Goal: Information Seeking & Learning: Learn about a topic

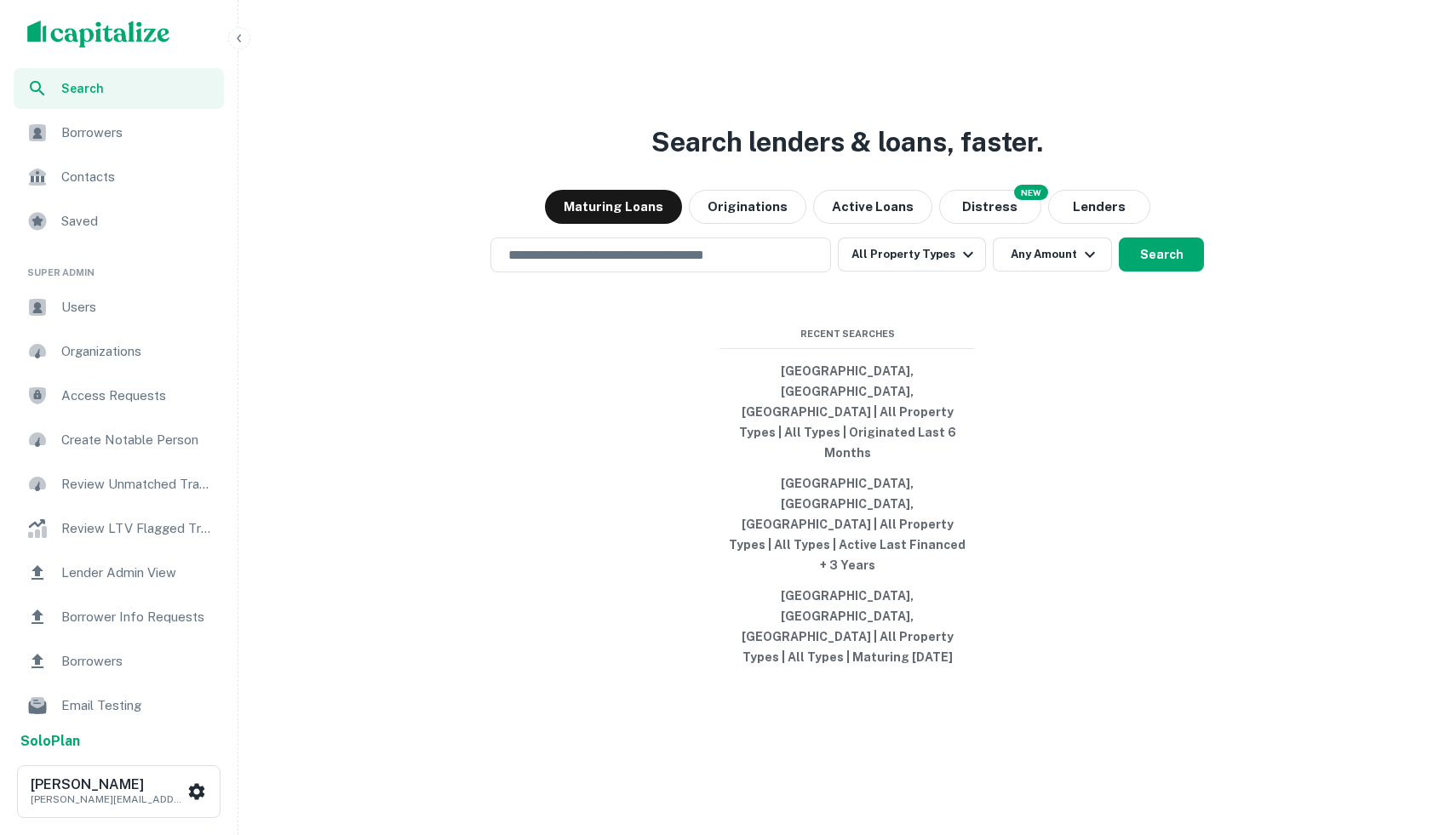
click at [105, 36] on img "scrollable content" at bounding box center [98, 34] width 143 height 27
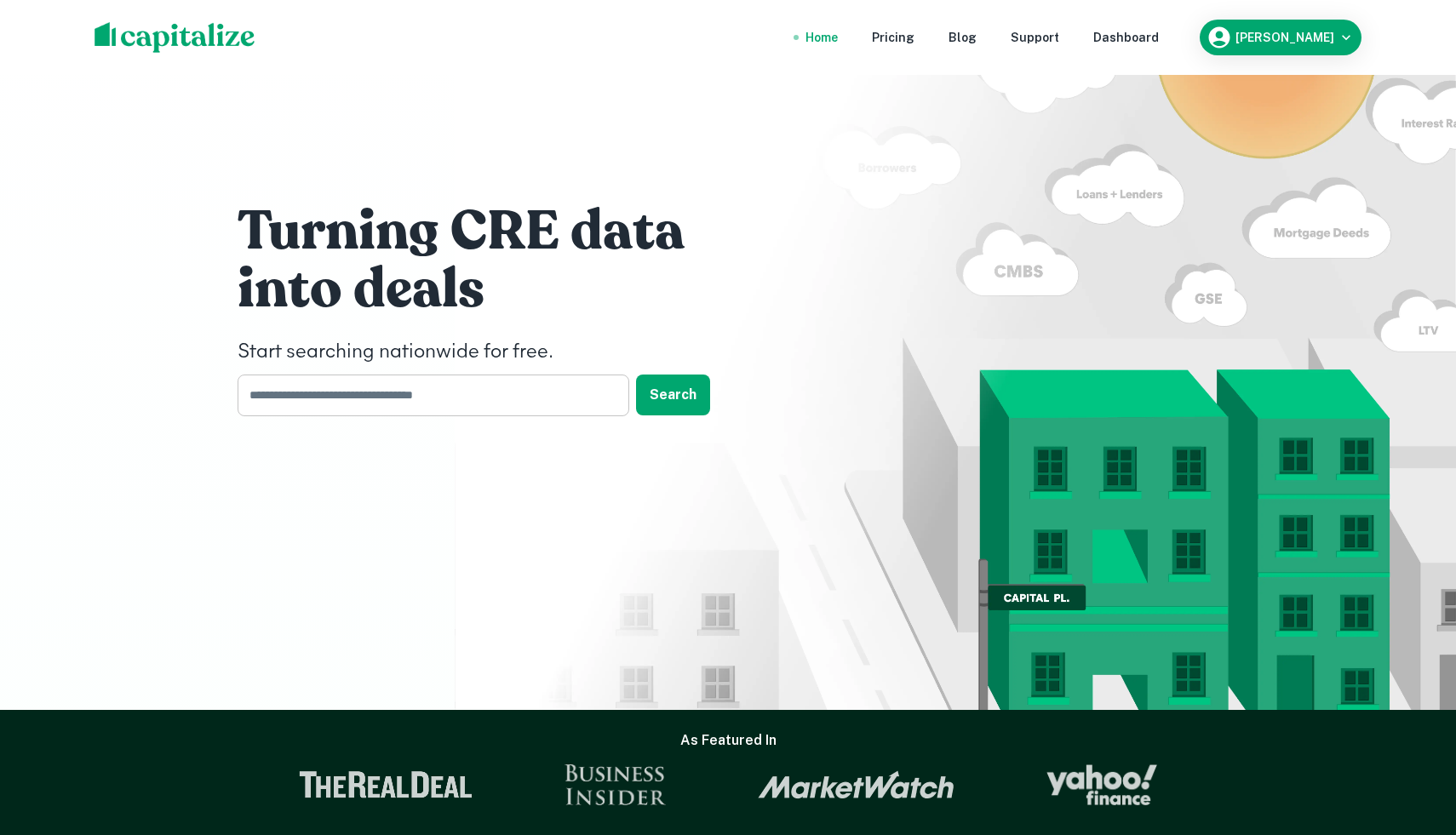
click at [412, 397] on input "text" at bounding box center [427, 396] width 379 height 42
type input "********"
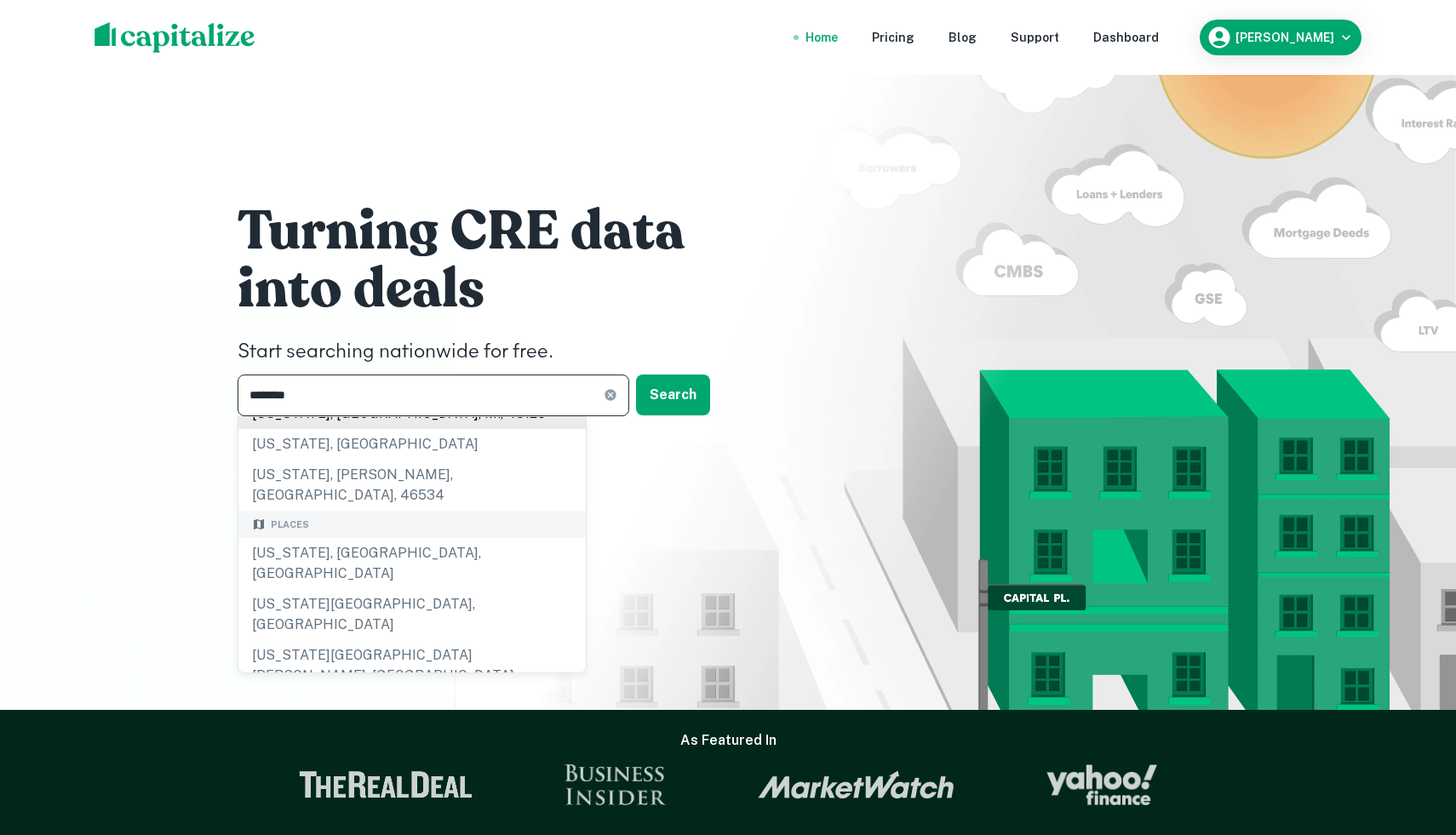
scroll to position [79, 0]
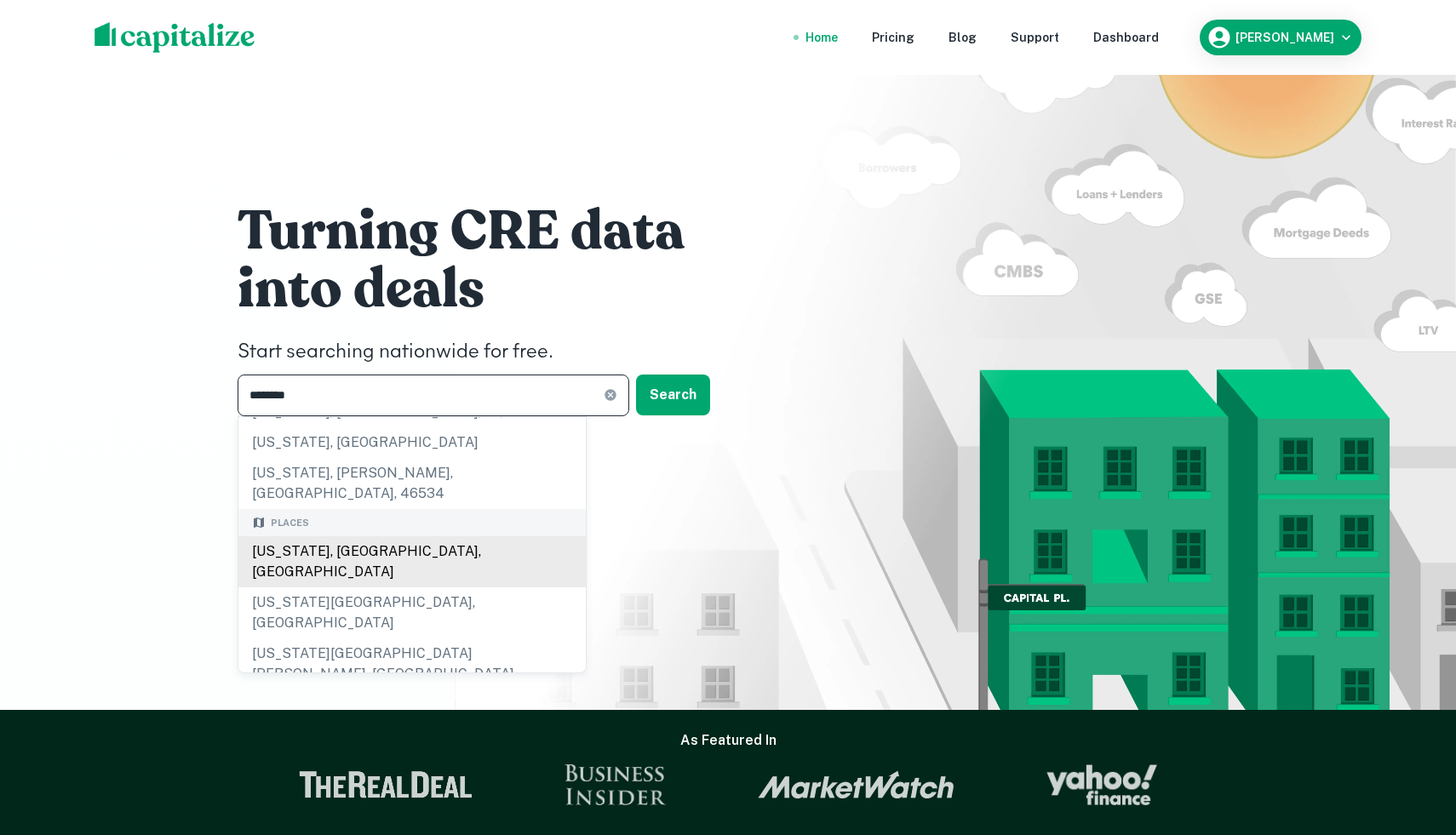
click at [402, 536] on div "New York, NY, USA" at bounding box center [412, 562] width 347 height 51
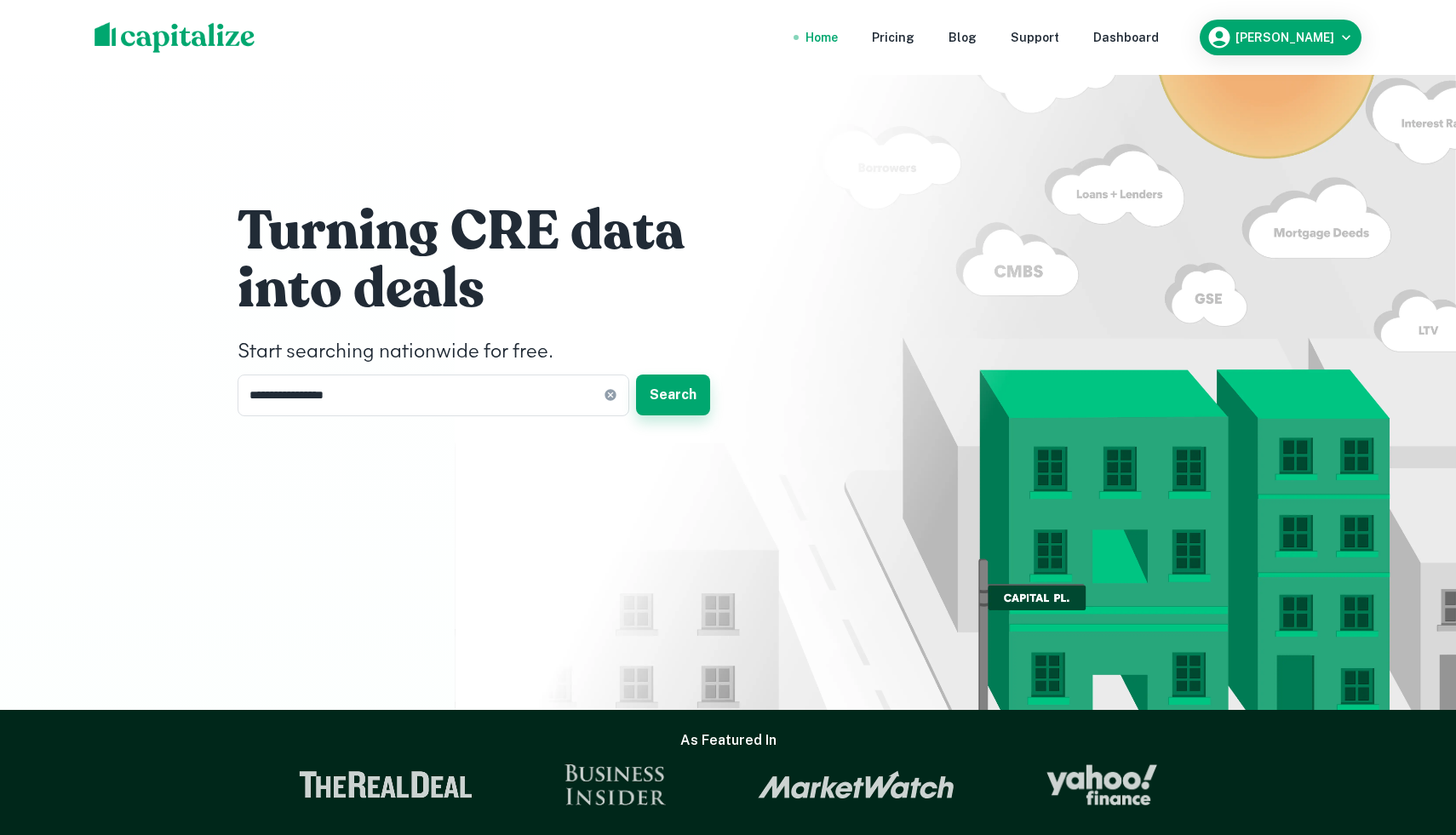
click at [686, 395] on button "Search" at bounding box center [673, 395] width 74 height 41
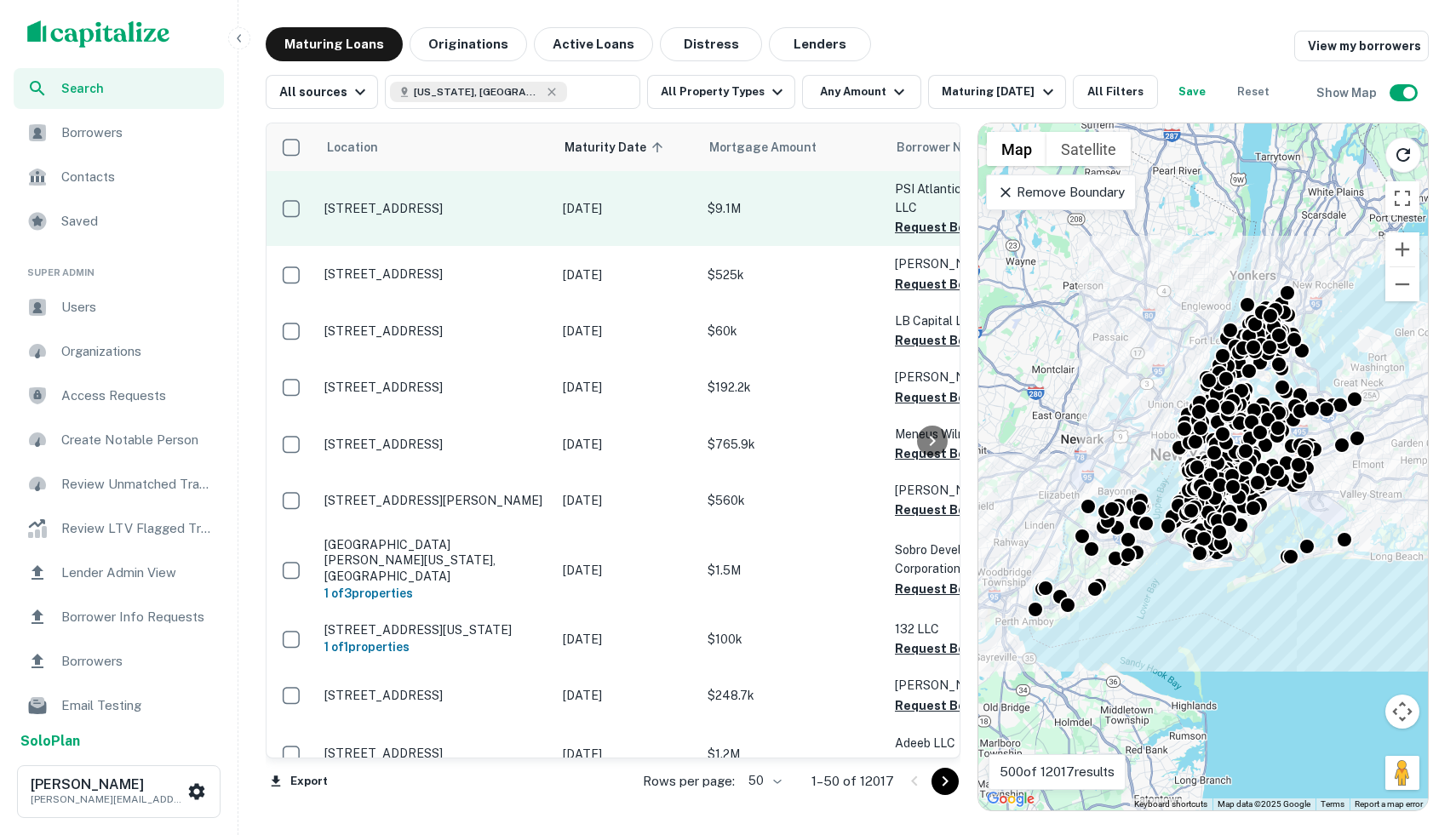
click at [784, 222] on td "$9.1M" at bounding box center [793, 208] width 188 height 75
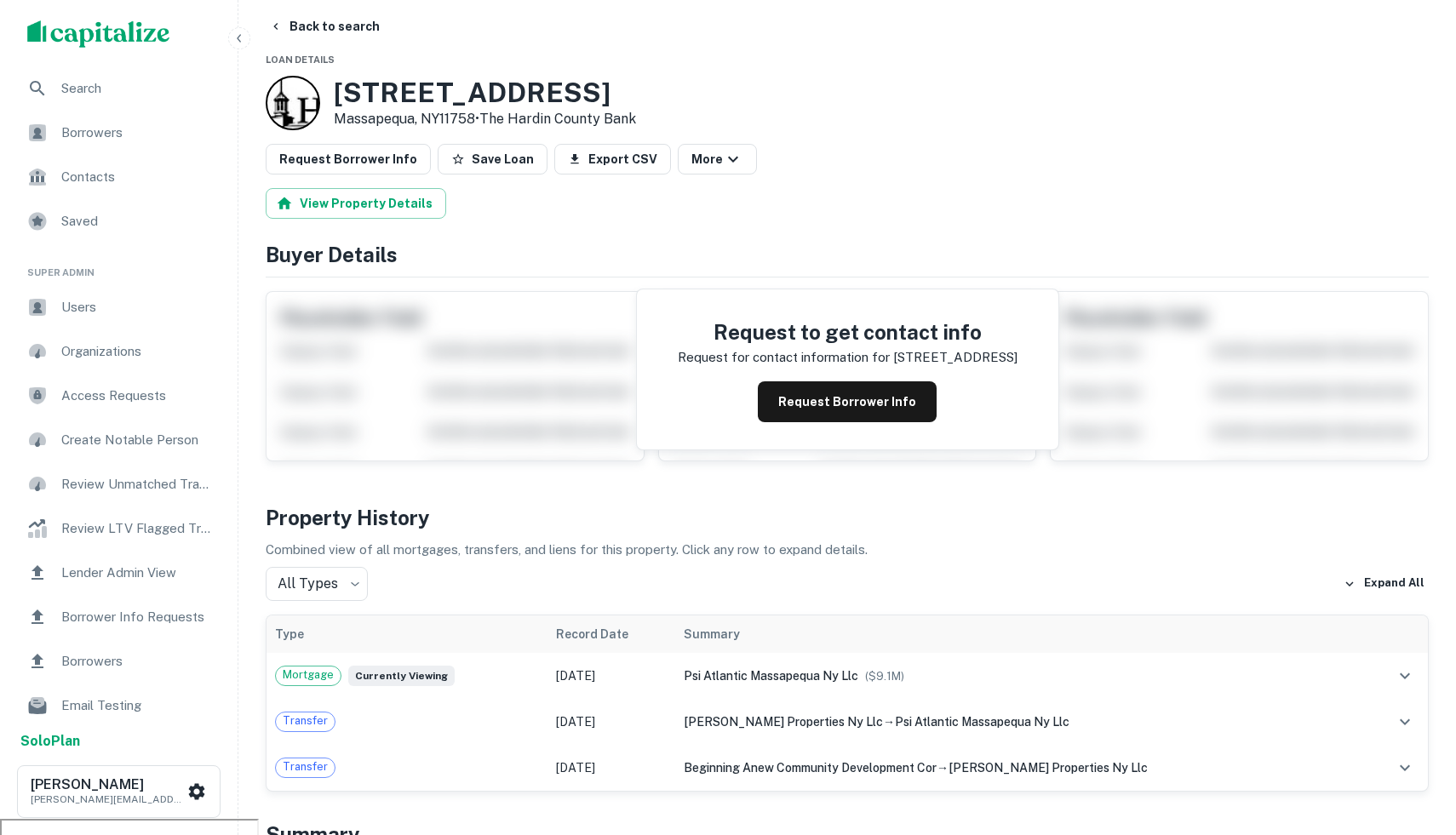
scroll to position [17, 0]
click at [814, 405] on button "Request Borrower Info" at bounding box center [847, 400] width 179 height 41
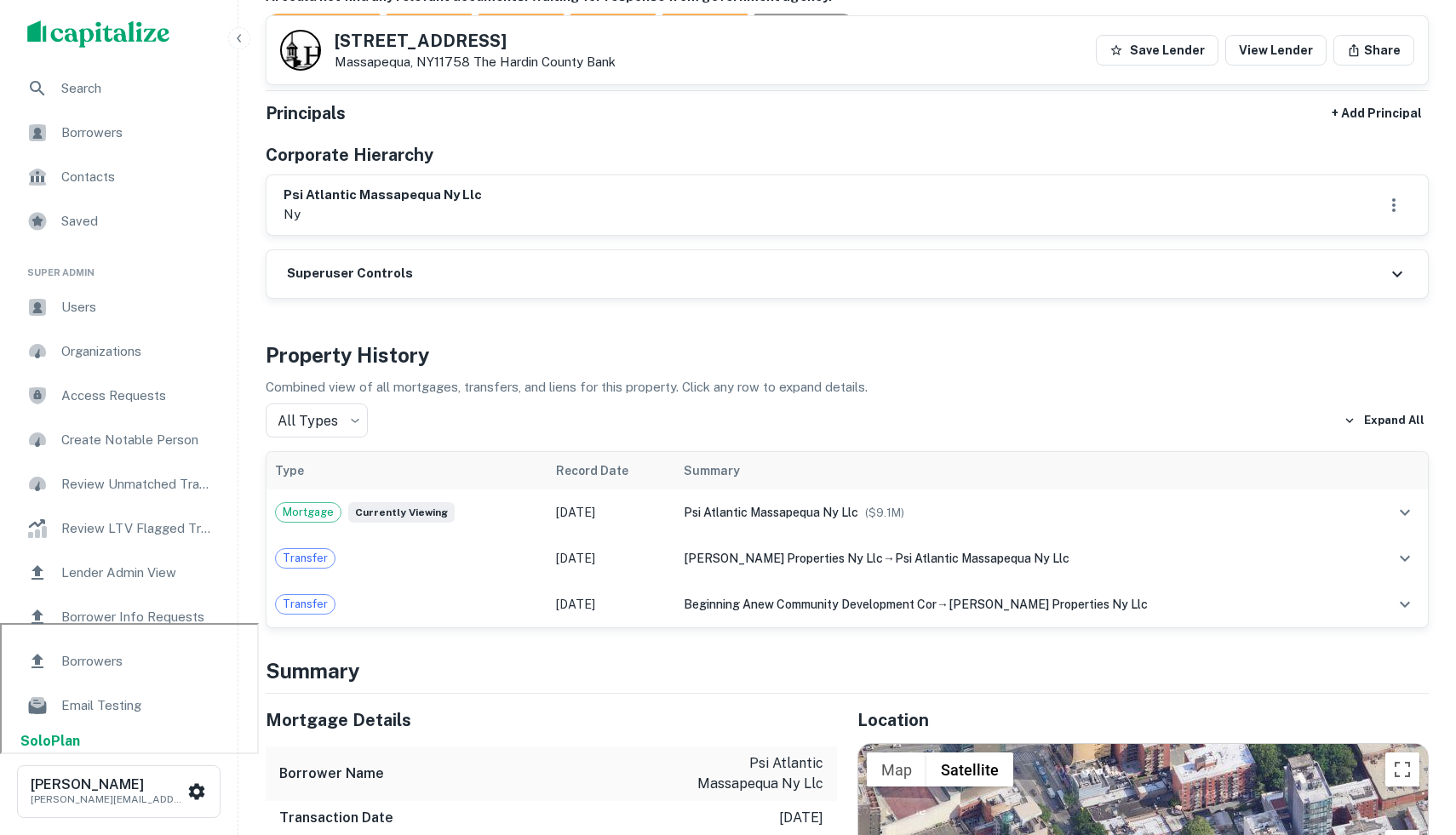
scroll to position [0, 0]
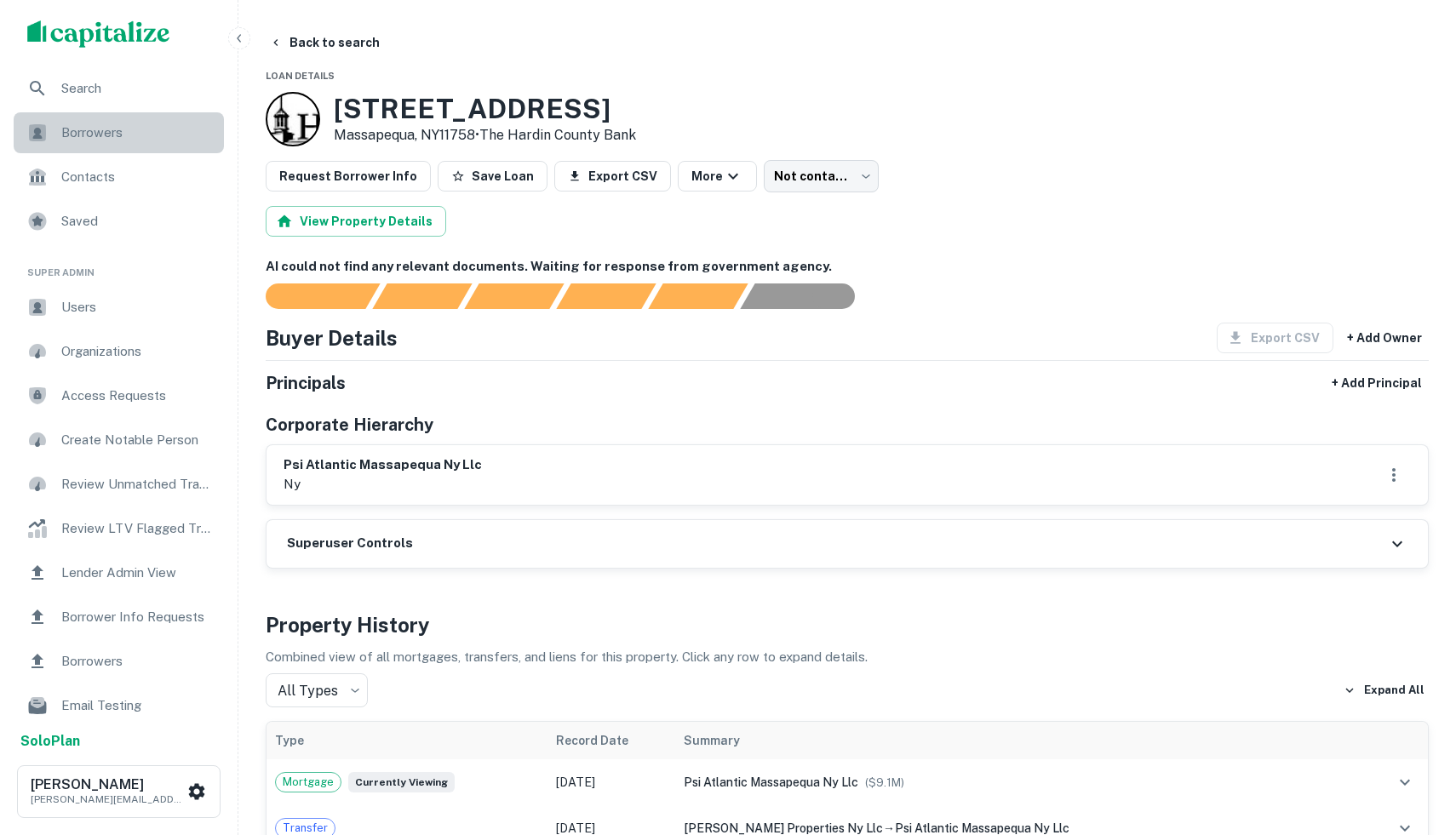
click at [135, 136] on span "Borrowers" at bounding box center [138, 133] width 153 height 21
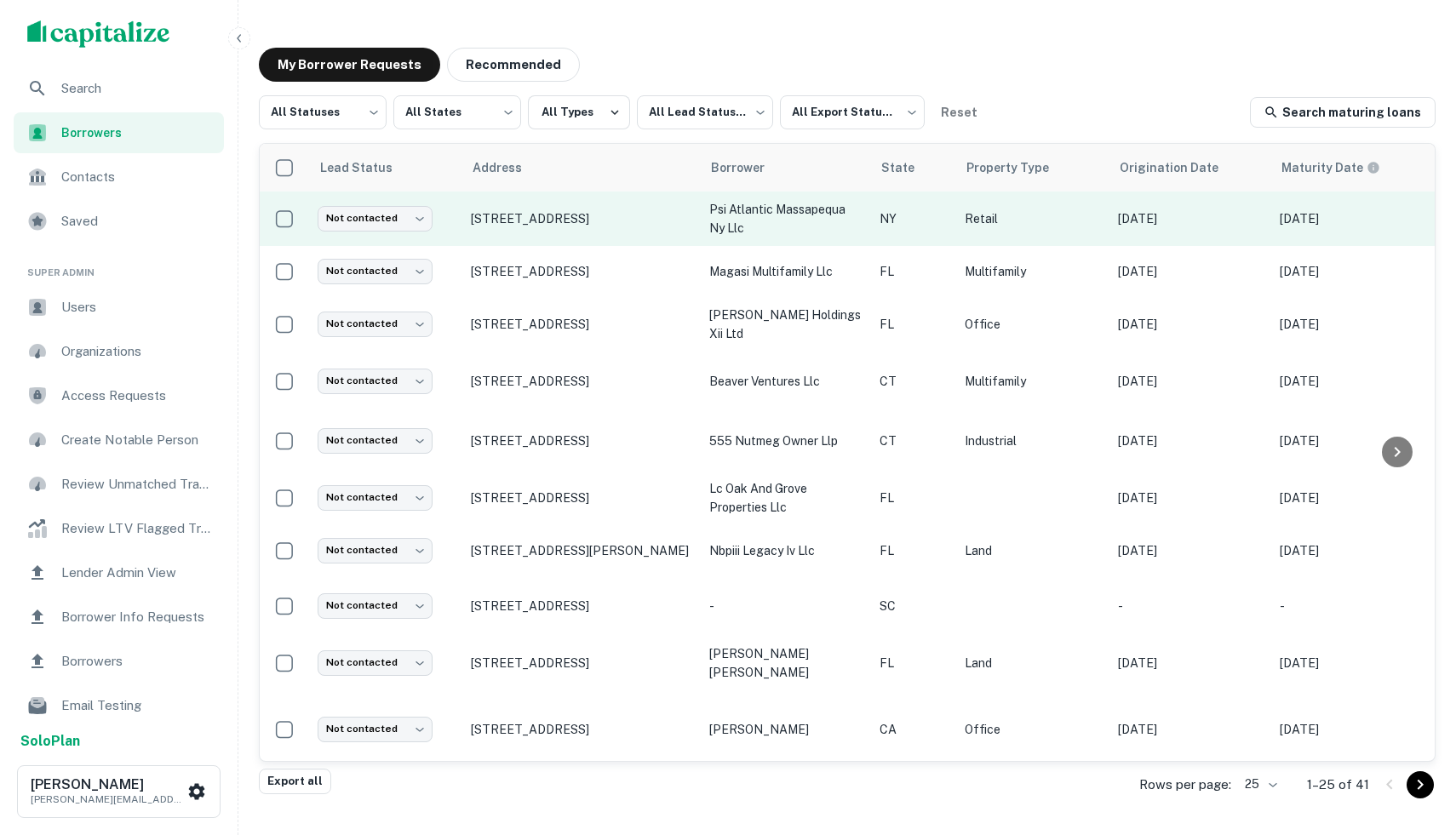
click at [622, 234] on td "[STREET_ADDRESS]" at bounding box center [582, 219] width 239 height 55
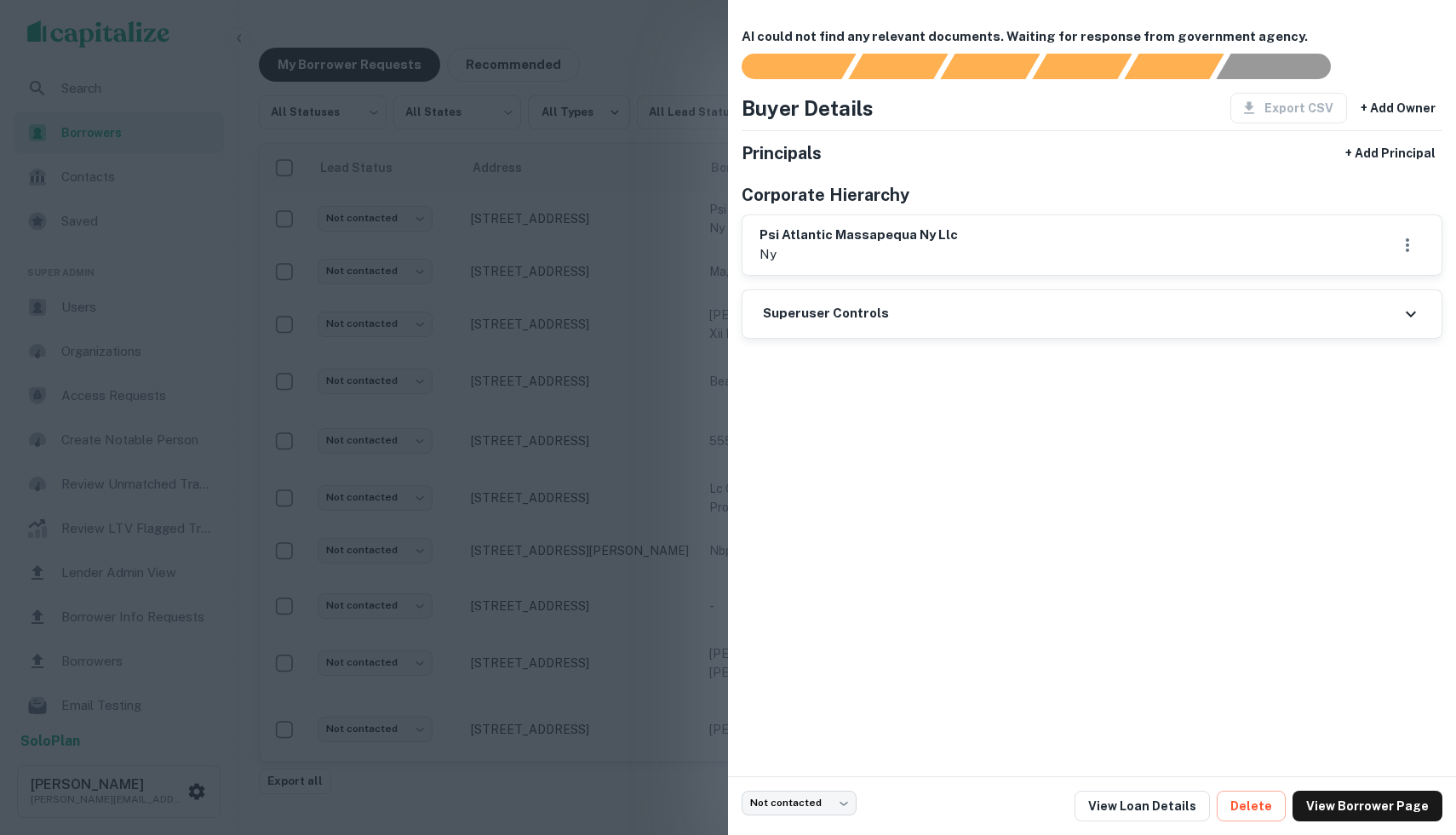
click at [580, 288] on div at bounding box center [728, 418] width 1456 height 835
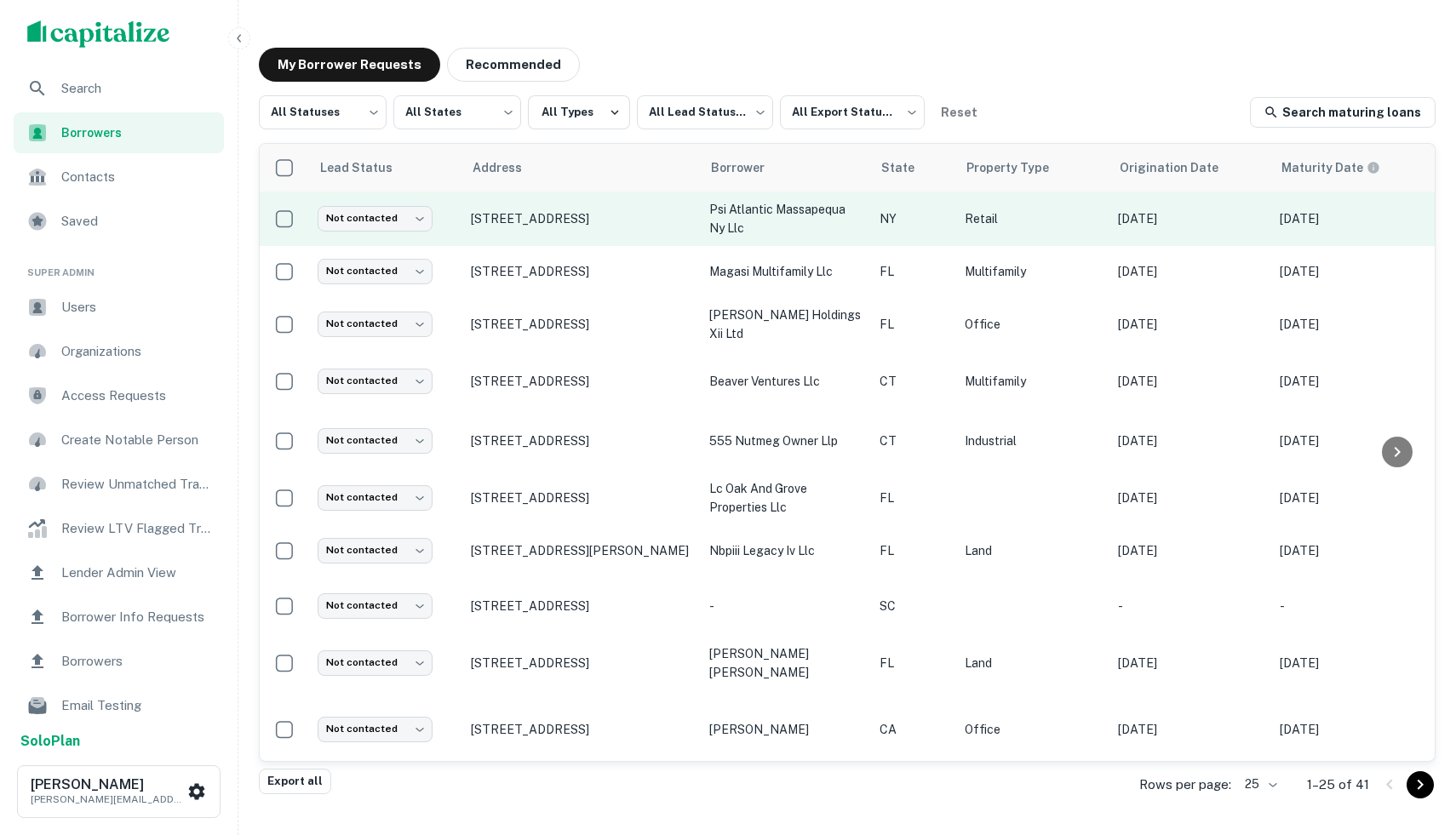
click at [458, 227] on td "Not contacted **** ​" at bounding box center [385, 219] width 154 height 55
click at [709, 223] on p "psi atlantic massapequa ny llc" at bounding box center [786, 218] width 154 height 37
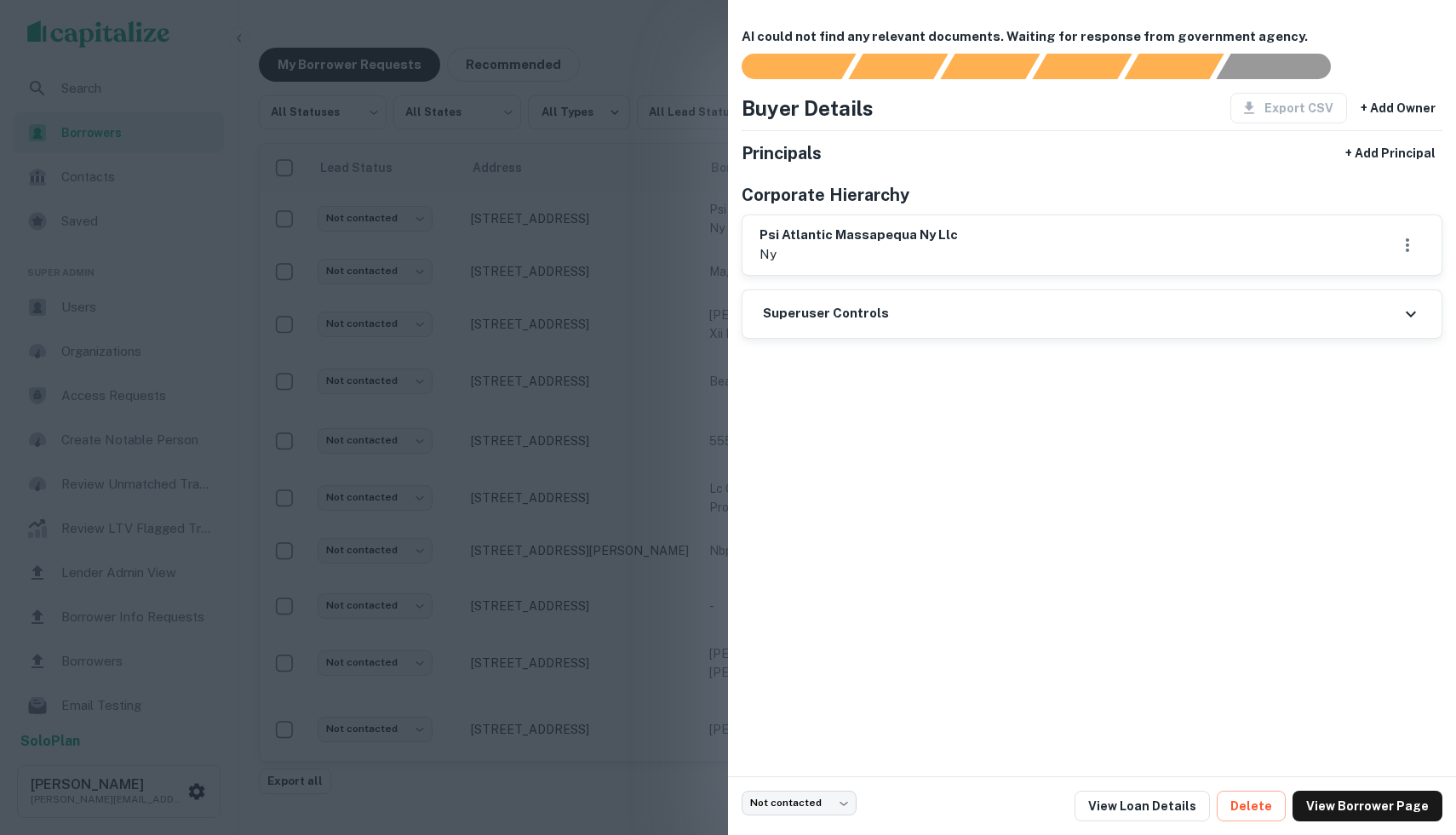
click at [558, 278] on div at bounding box center [728, 418] width 1456 height 835
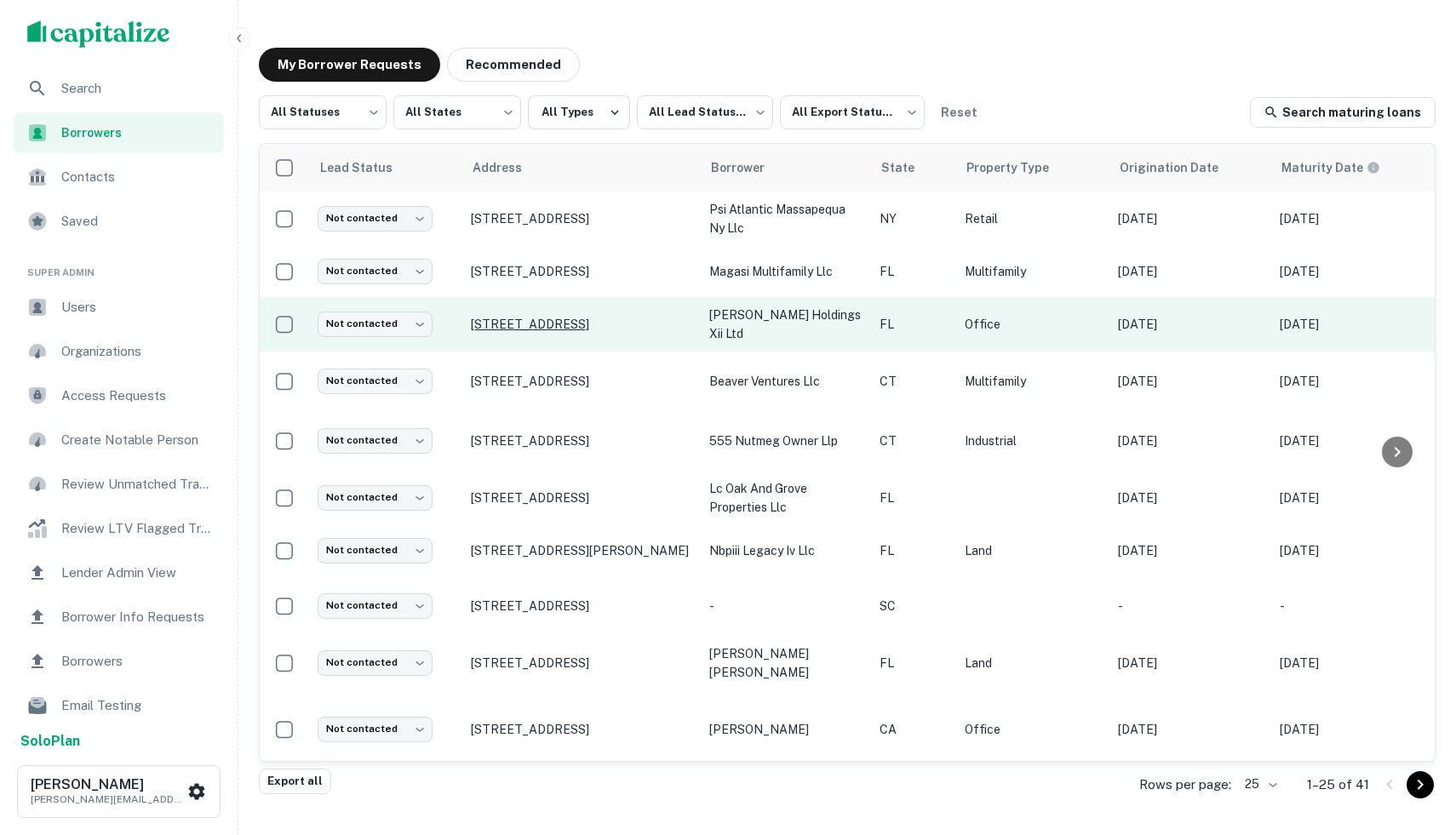
click at [683, 323] on p "[STREET_ADDRESS]" at bounding box center [581, 325] width 221 height 16
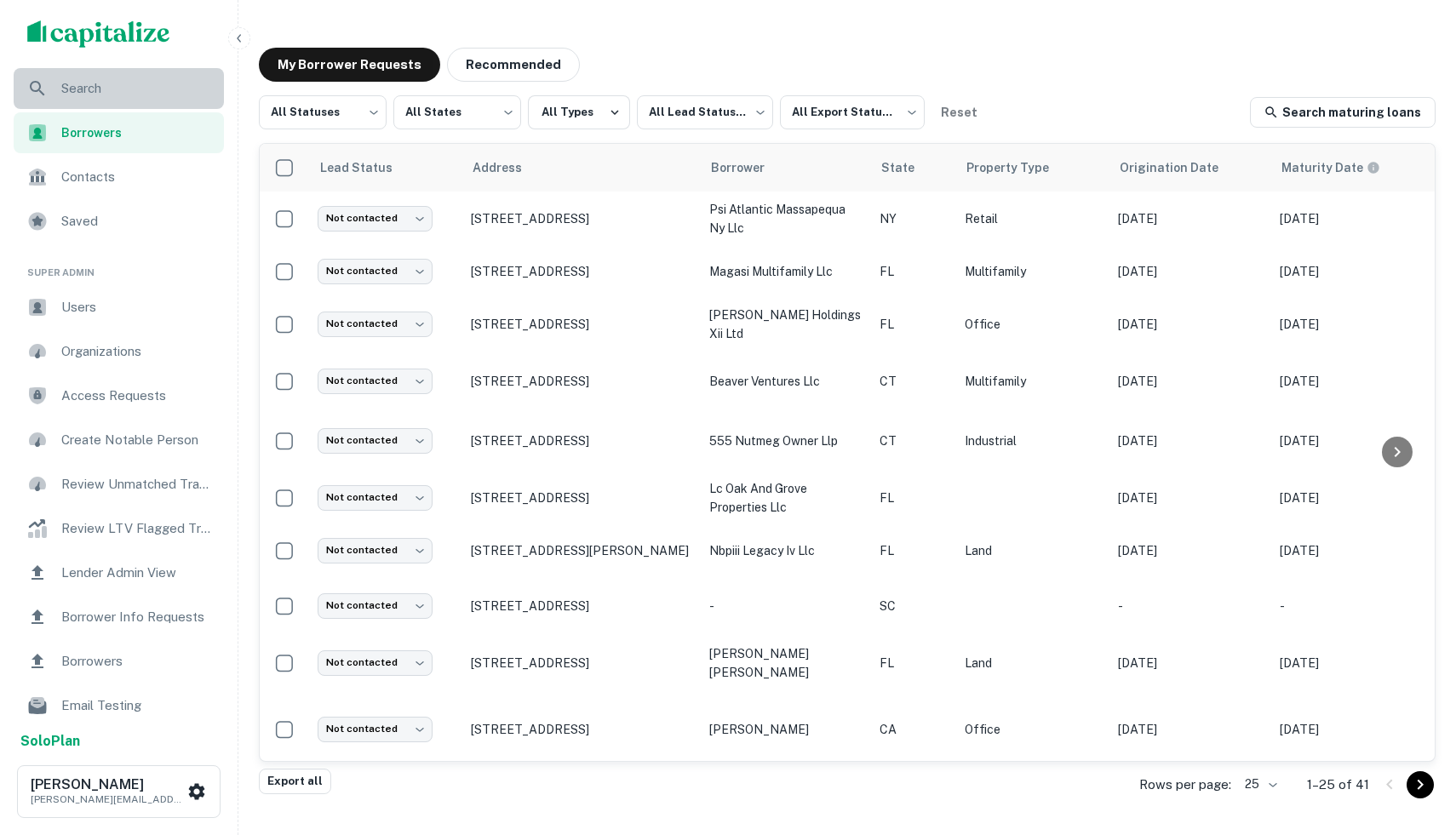
click at [56, 82] on div "Search" at bounding box center [119, 88] width 210 height 41
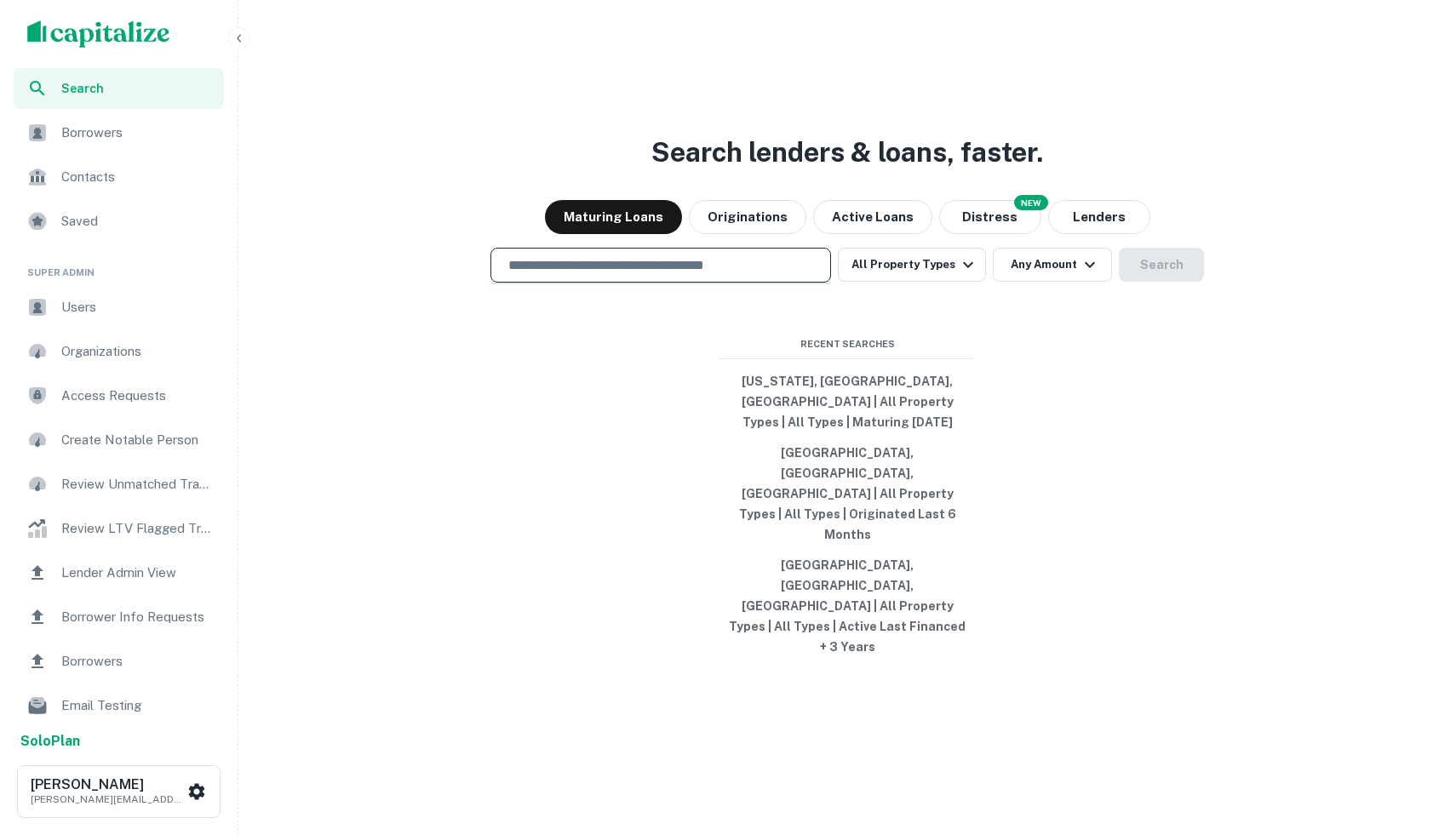
click at [575, 275] on input "text" at bounding box center [661, 265] width 326 height 20
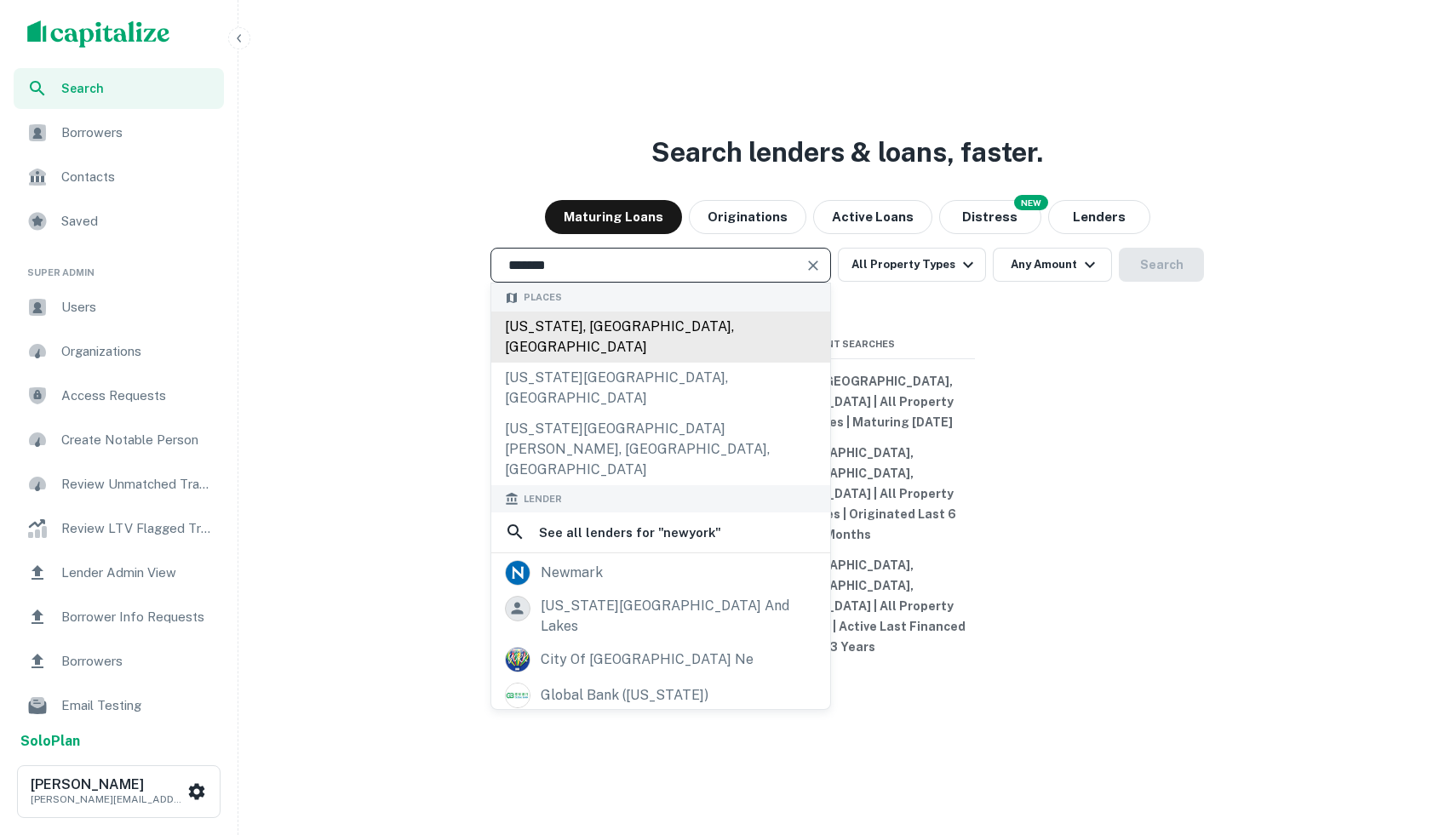
click at [604, 363] on div "New York, NY, USA" at bounding box center [661, 337] width 339 height 51
type input "**********"
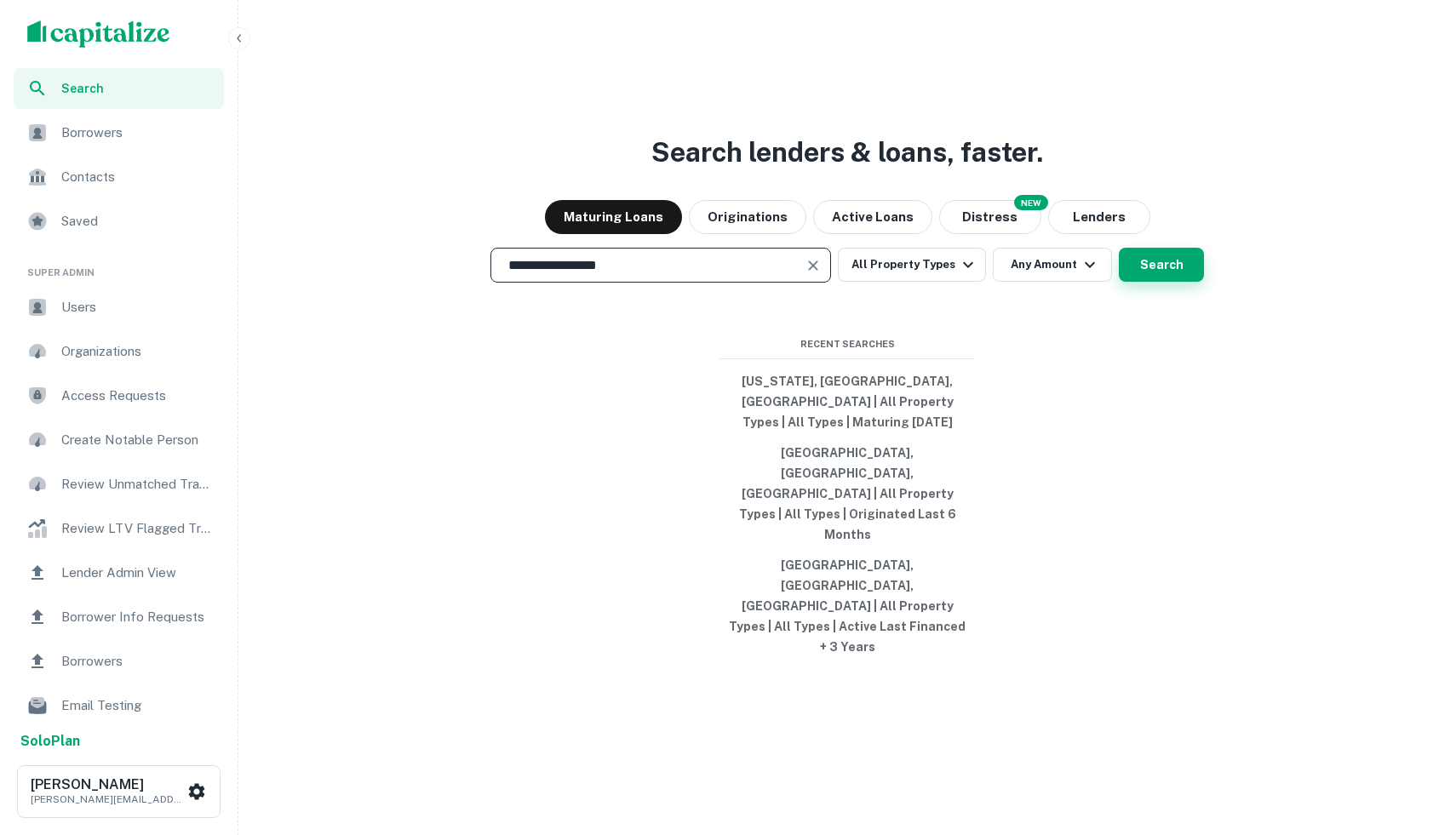
click at [1158, 282] on button "Search" at bounding box center [1162, 264] width 85 height 34
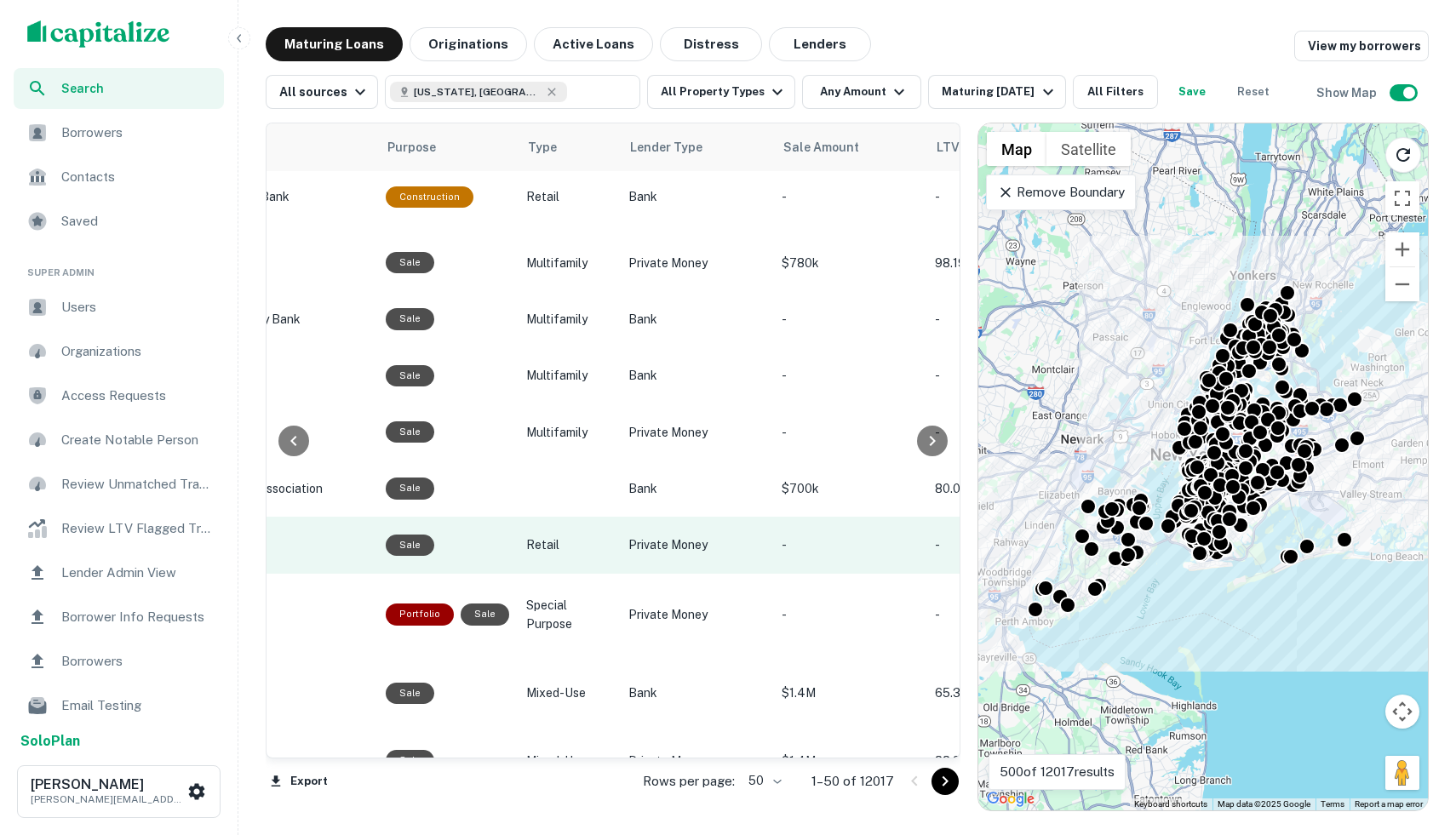
scroll to position [12, 201]
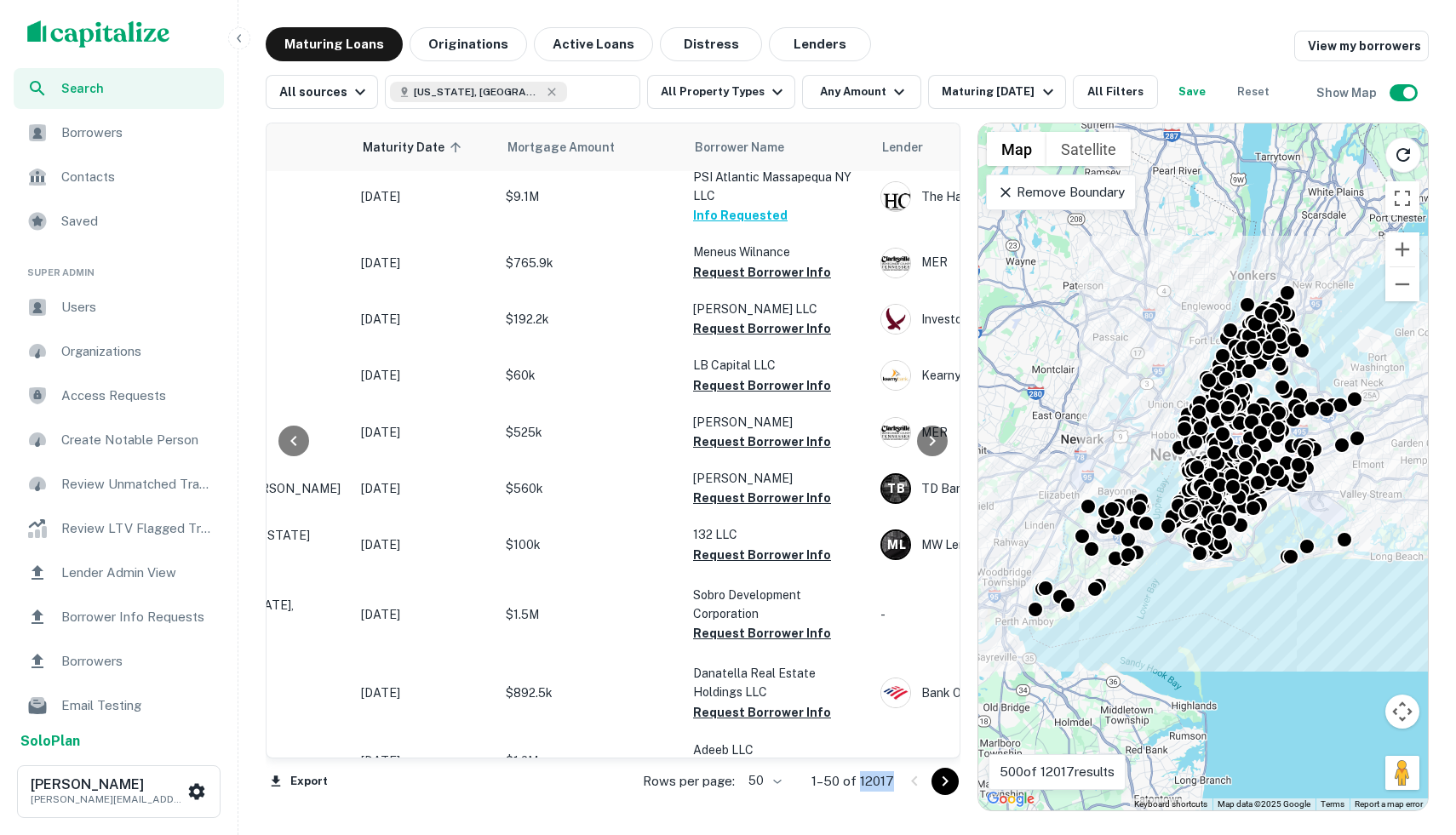
drag, startPoint x: 860, startPoint y: 783, endPoint x: 899, endPoint y: 783, distance: 39.0
click at [900, 783] on div "Rows per page: 50 ** 1–50 of 12017" at bounding box center [791, 781] width 338 height 46
click at [775, 85] on icon "button" at bounding box center [778, 92] width 21 height 21
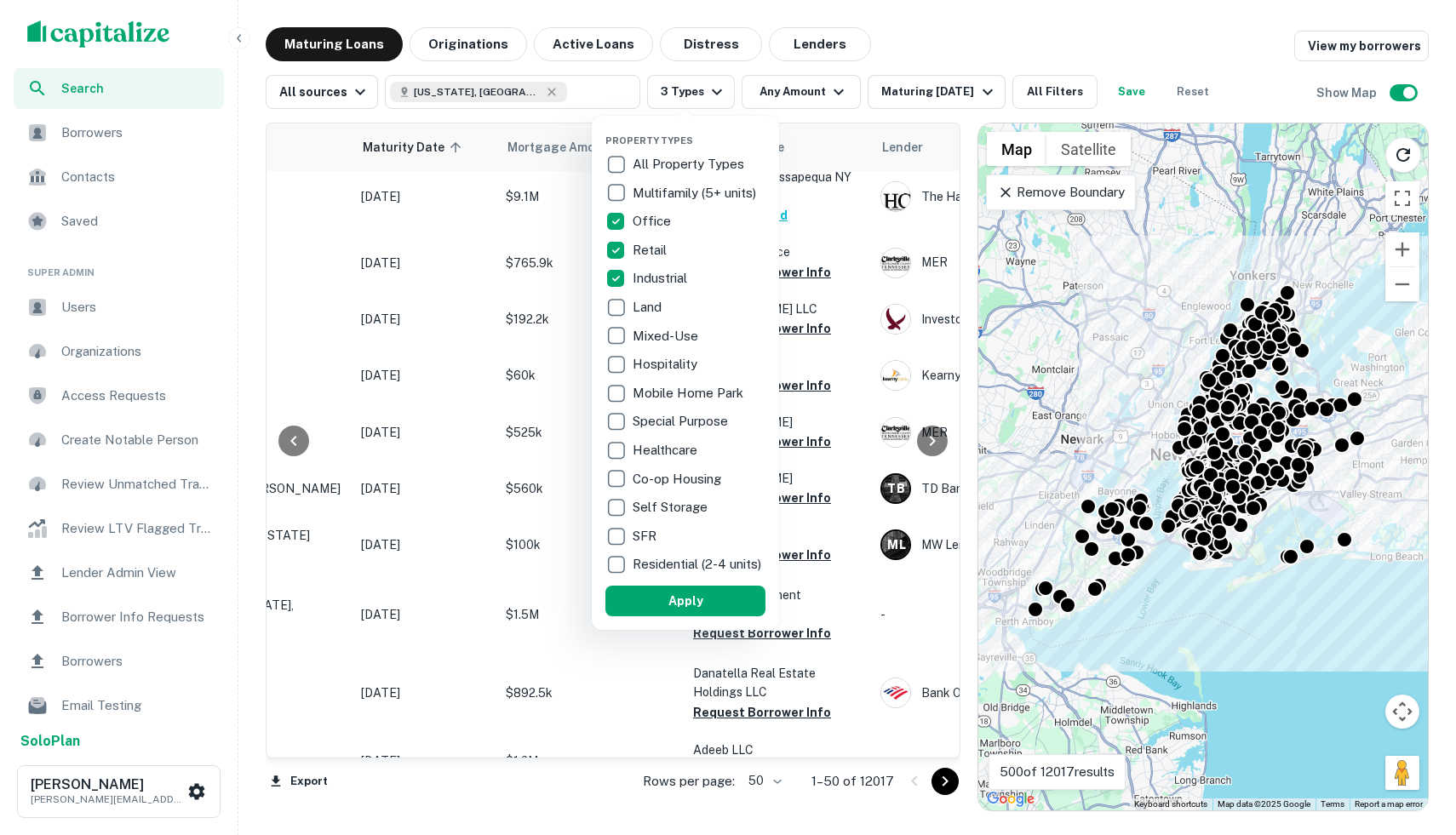
click at [825, 92] on div at bounding box center [728, 418] width 1456 height 835
click at [833, 89] on div at bounding box center [728, 418] width 1456 height 835
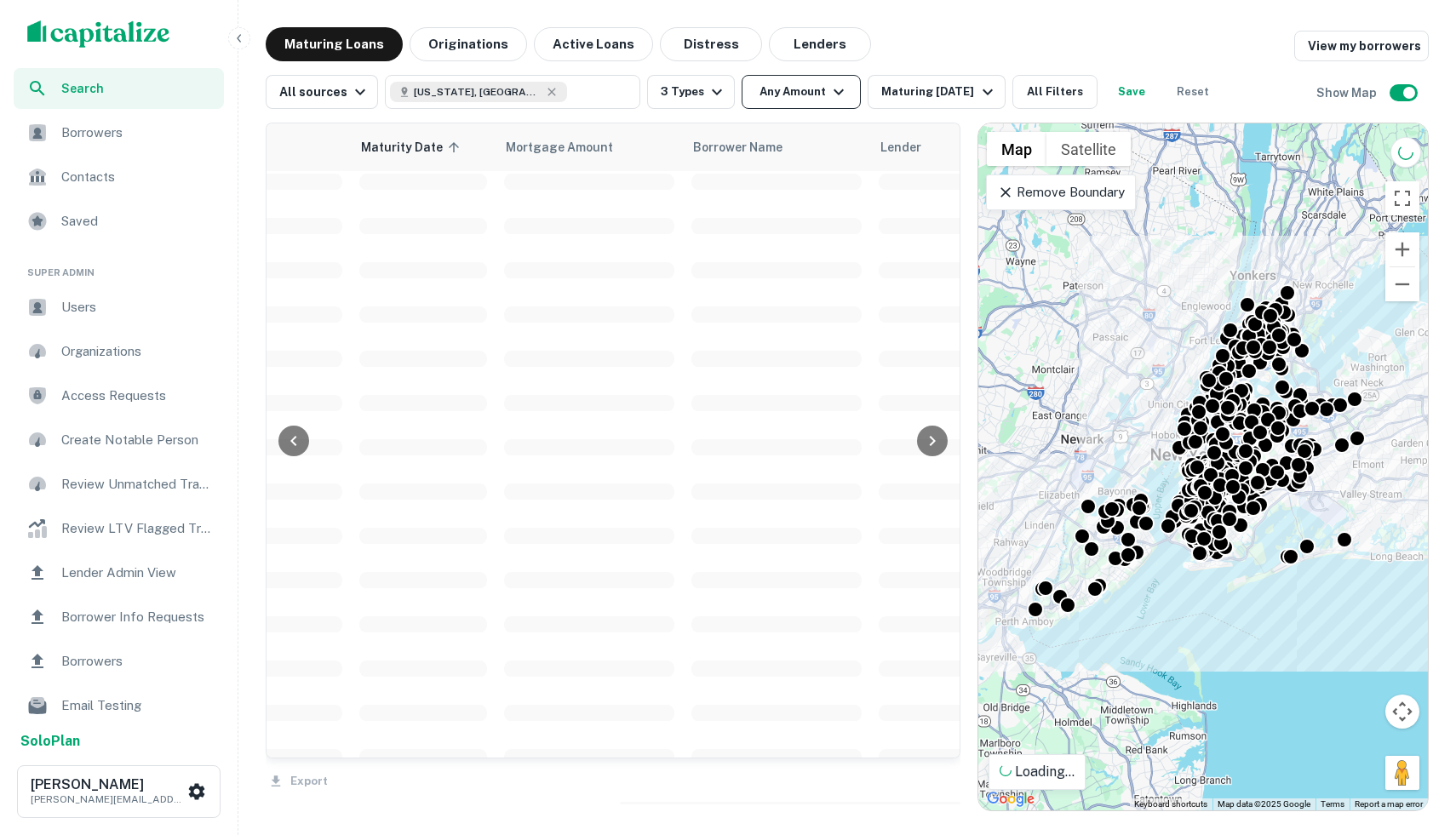
click at [829, 91] on div at bounding box center [728, 418] width 1456 height 835
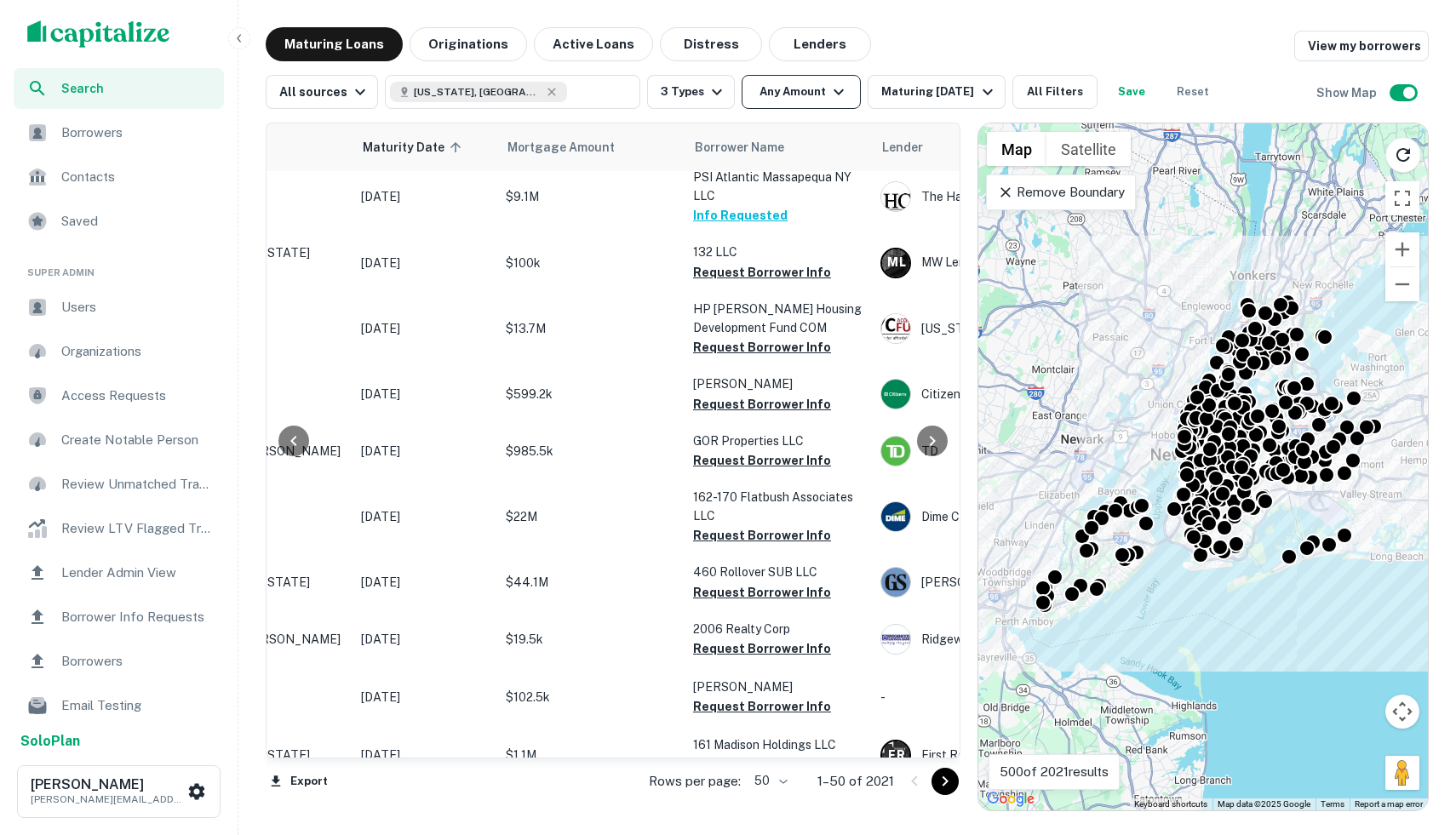
click at [828, 89] on icon "button" at bounding box center [839, 92] width 21 height 21
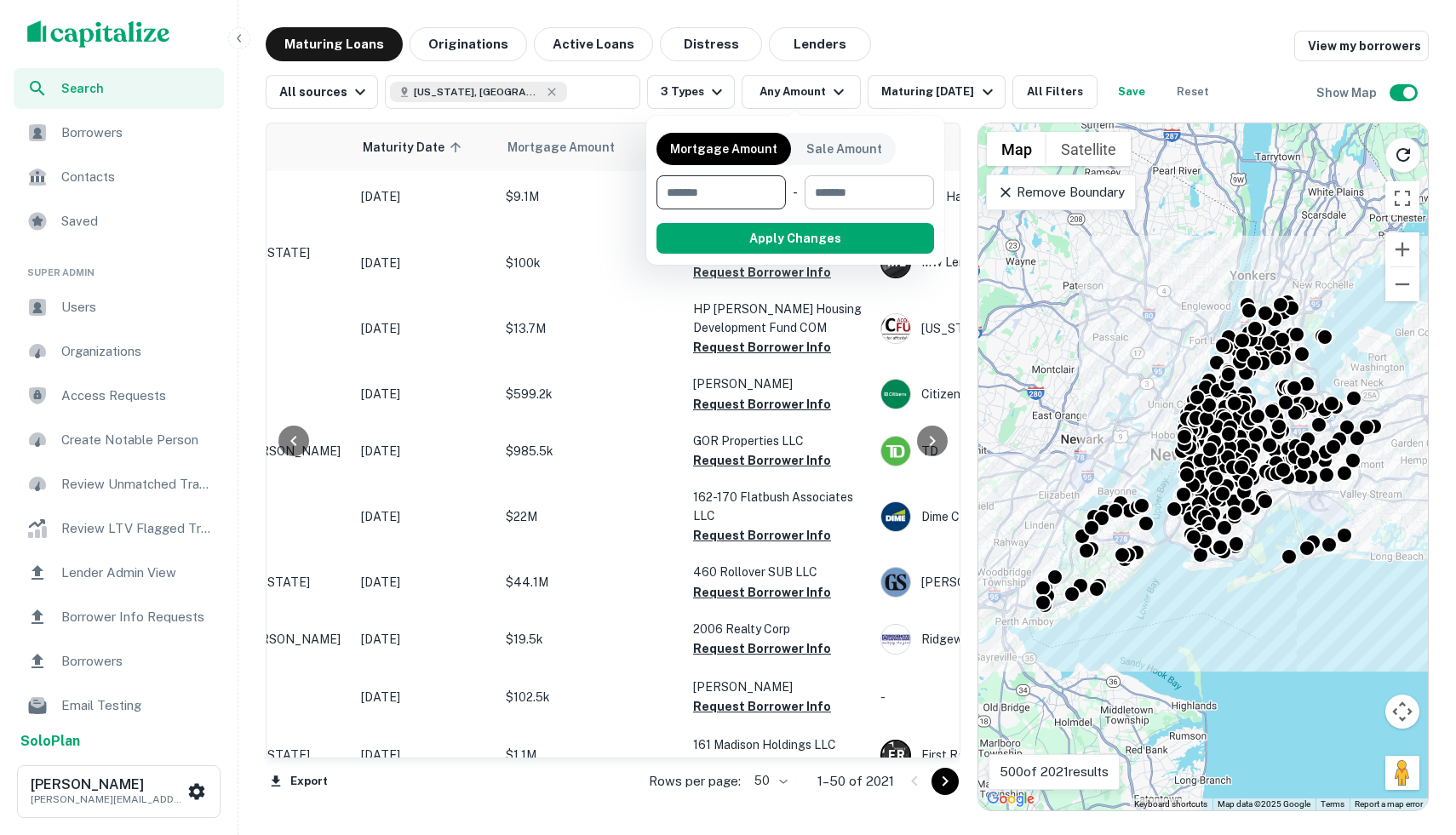
click at [839, 188] on input "number" at bounding box center [863, 192] width 117 height 34
type input "*******"
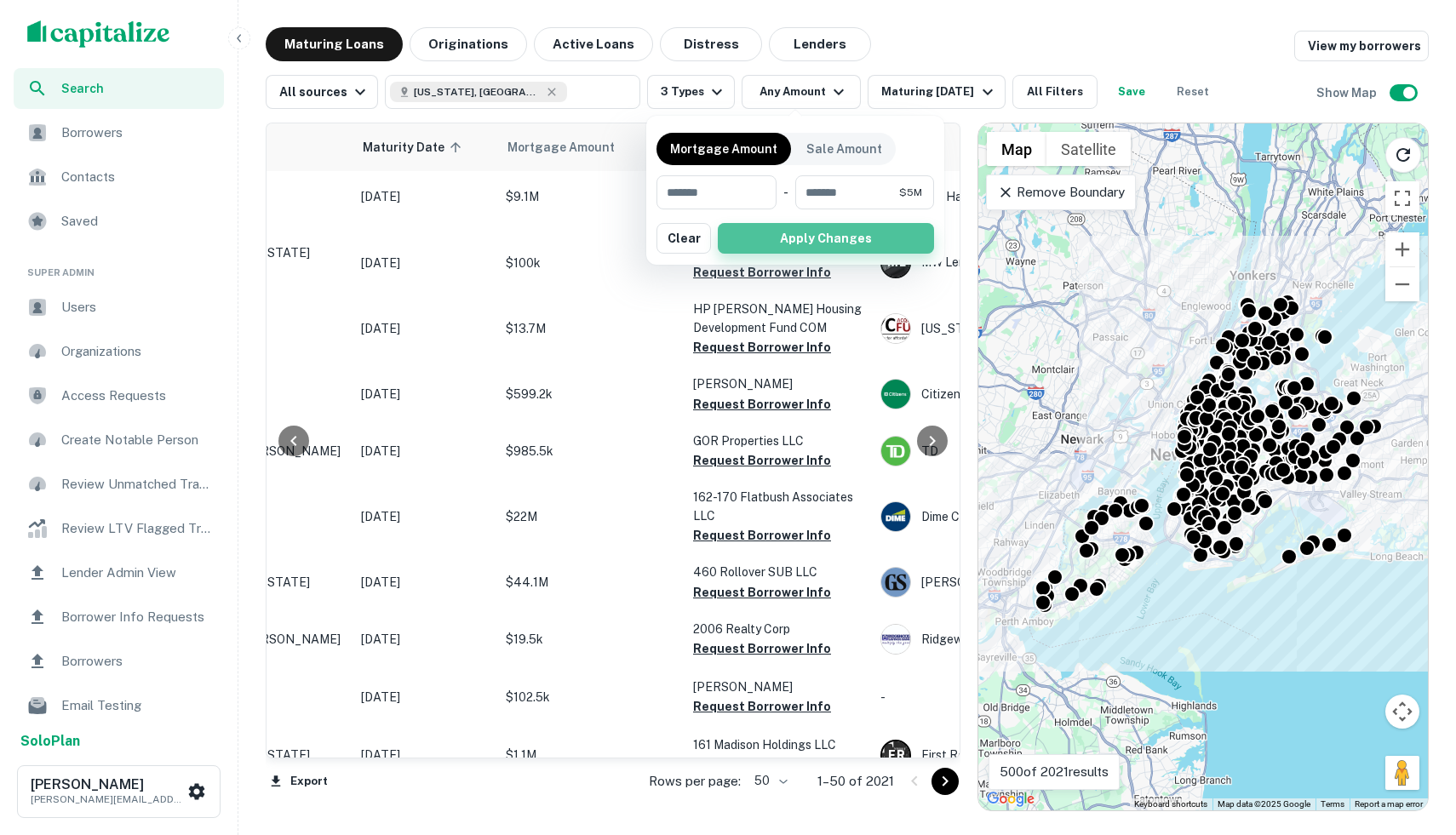
click at [816, 239] on button "Apply Changes" at bounding box center [826, 238] width 216 height 30
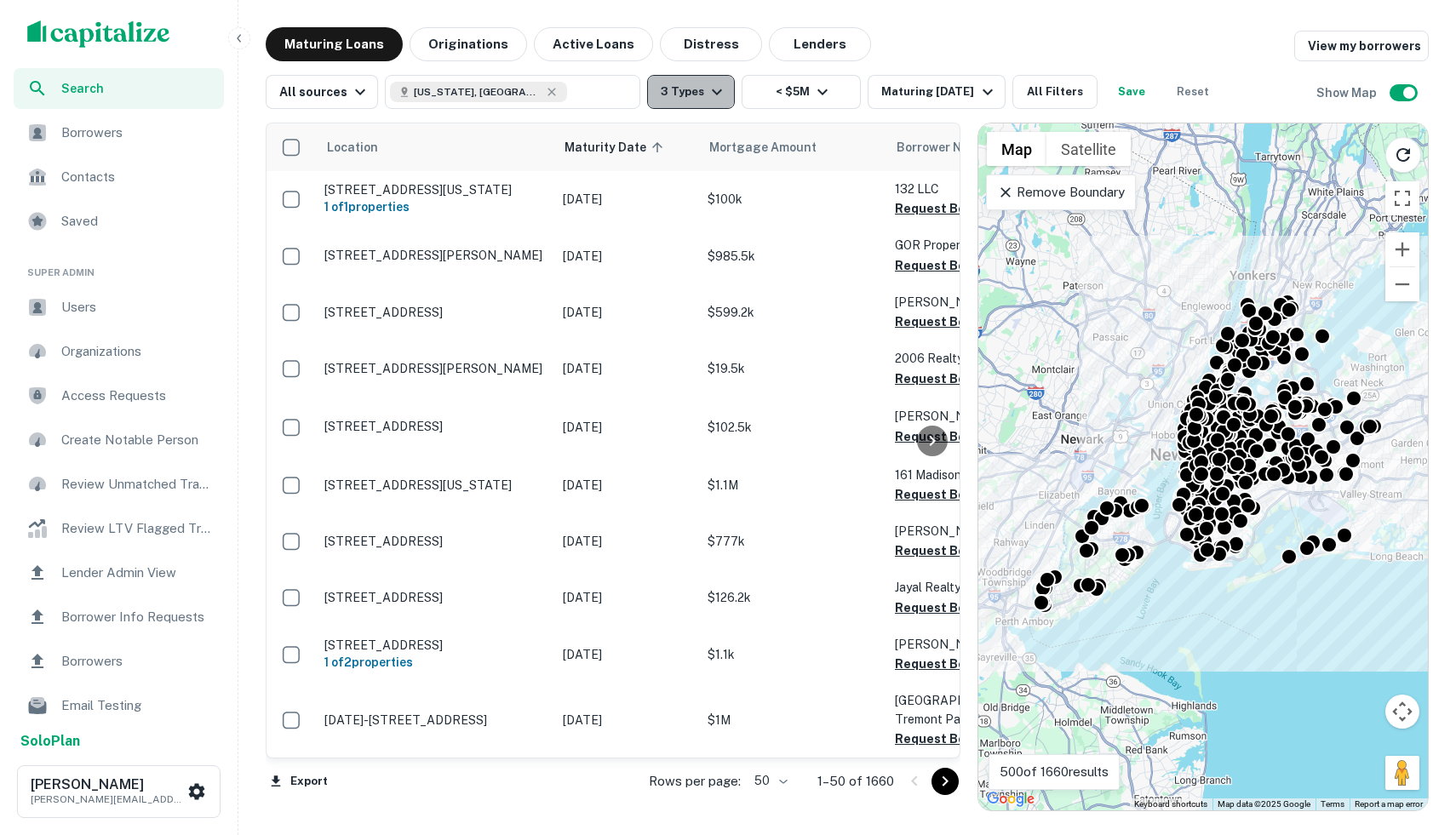
click at [707, 99] on icon "button" at bounding box center [717, 92] width 21 height 21
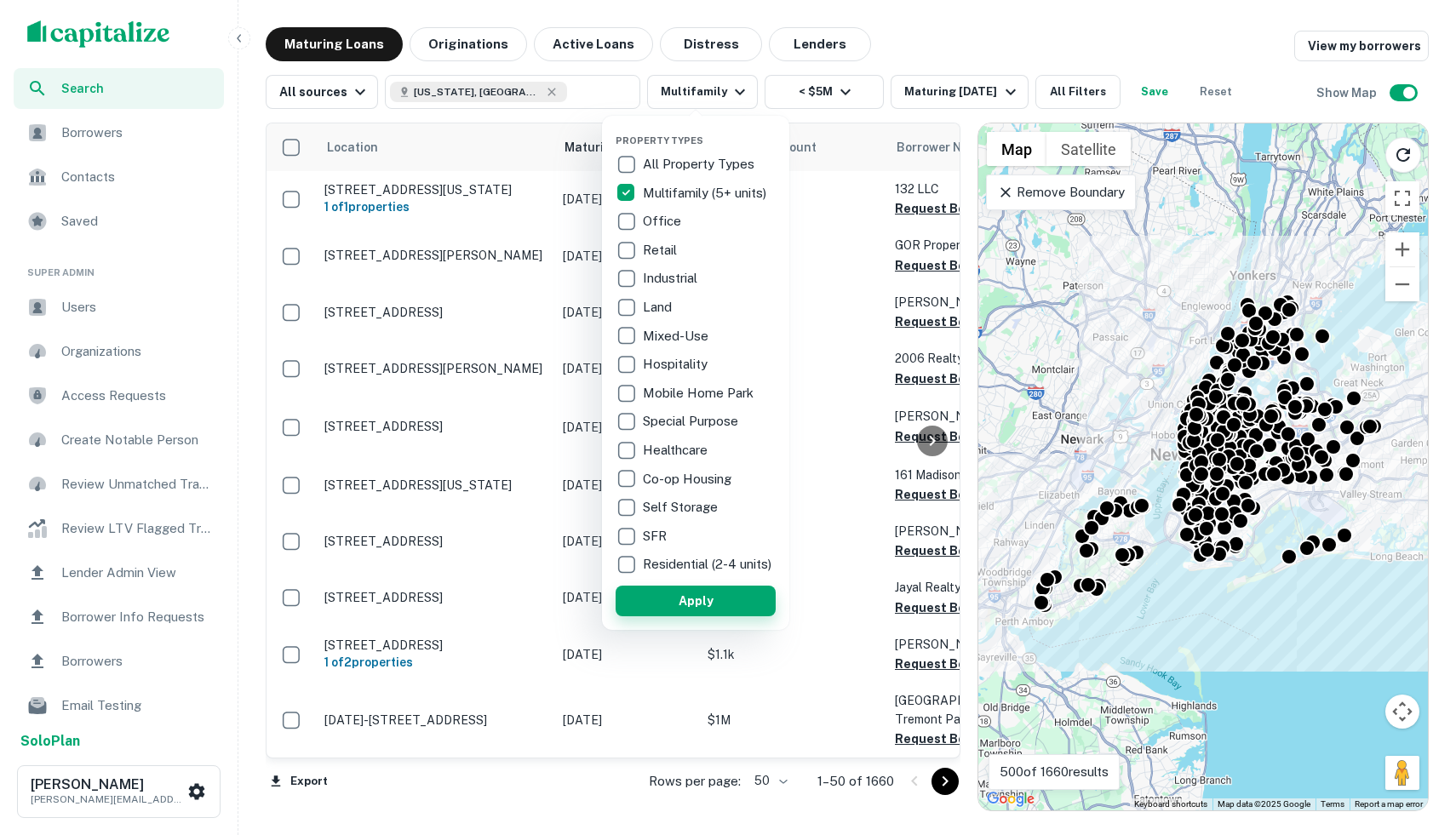
click at [692, 605] on button "Apply" at bounding box center [695, 601] width 160 height 30
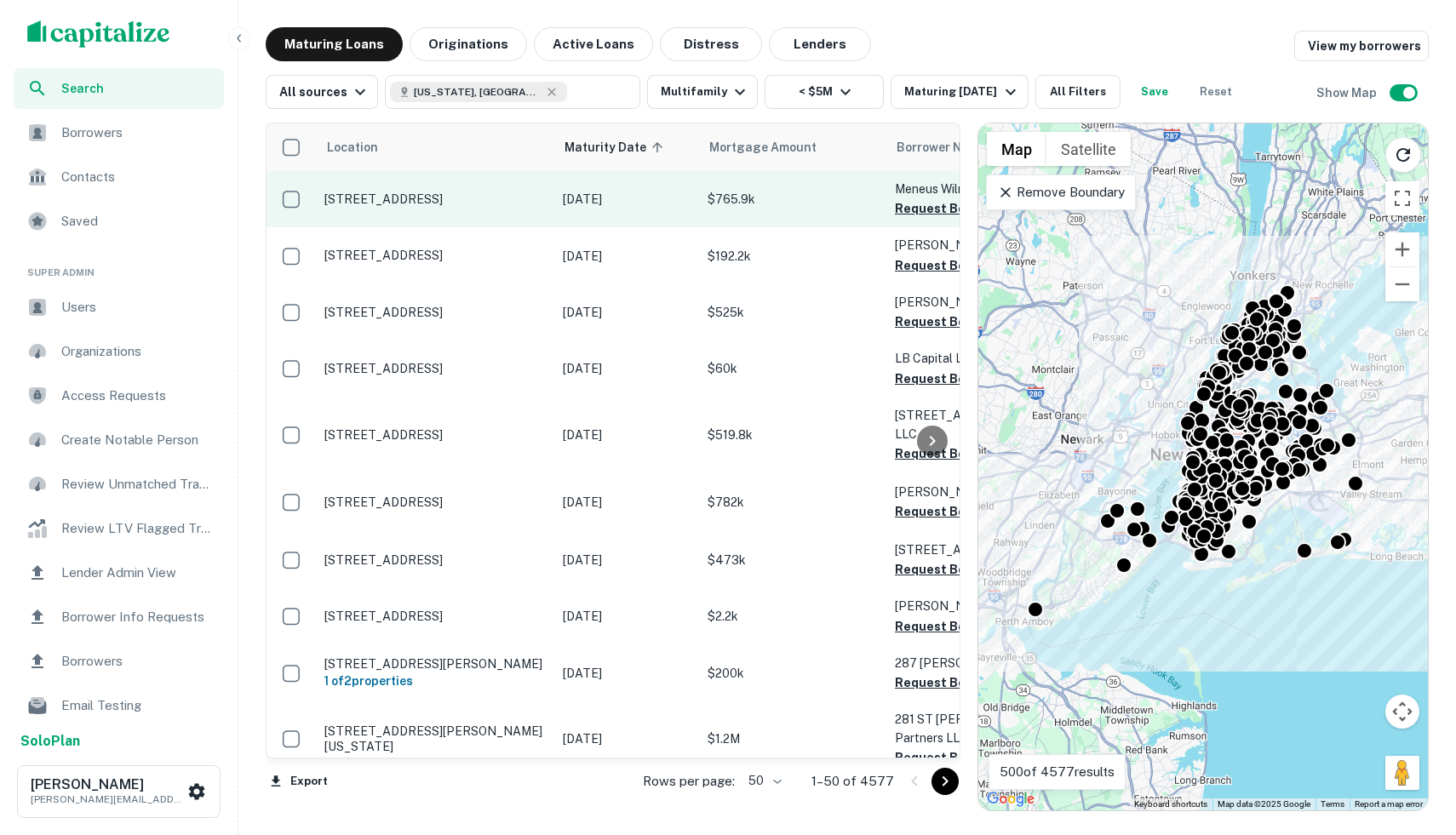
click at [775, 208] on td "$765.9k" at bounding box center [793, 199] width 188 height 56
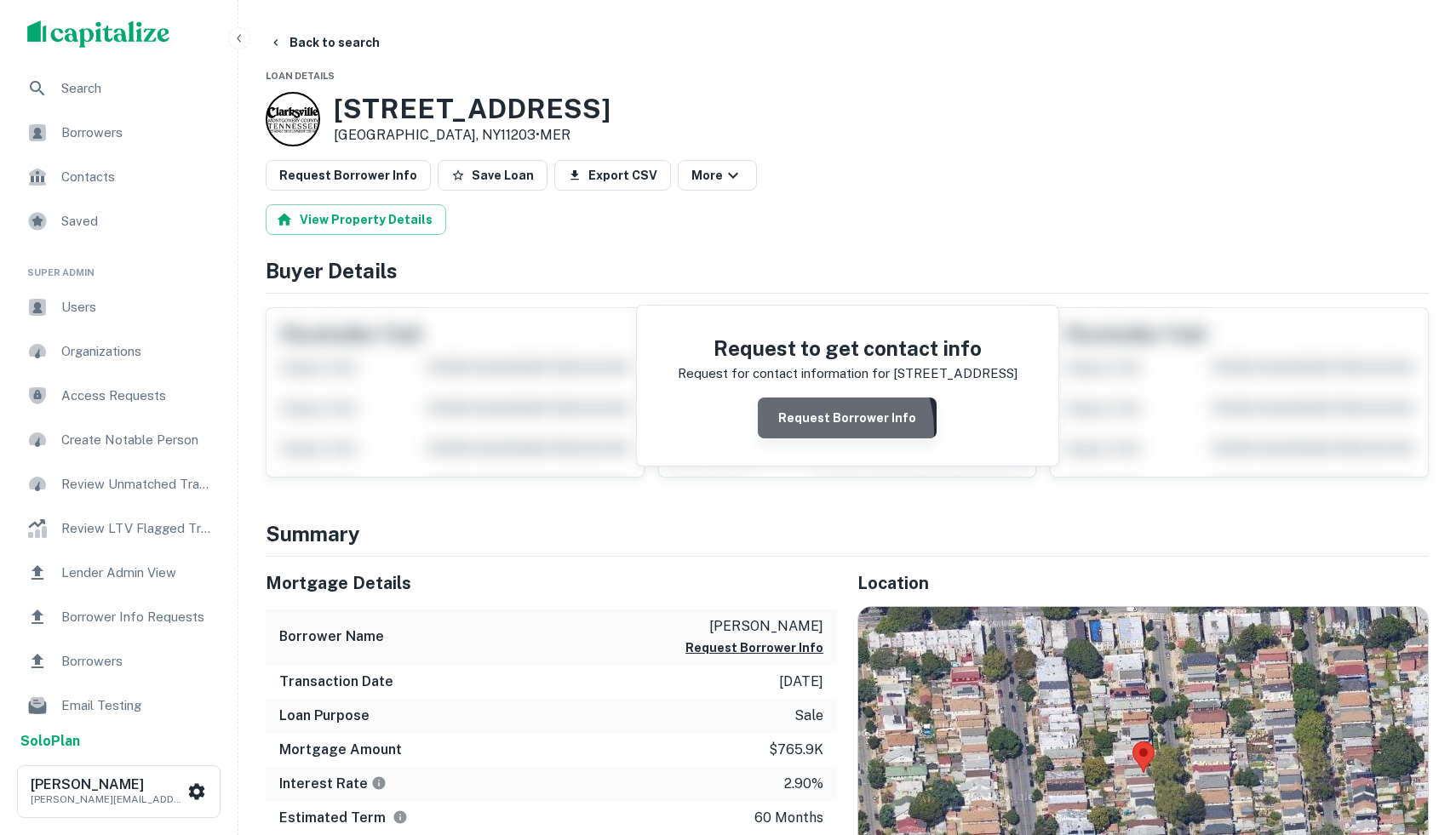
click at [820, 431] on button "Request Borrower Info" at bounding box center [847, 418] width 179 height 41
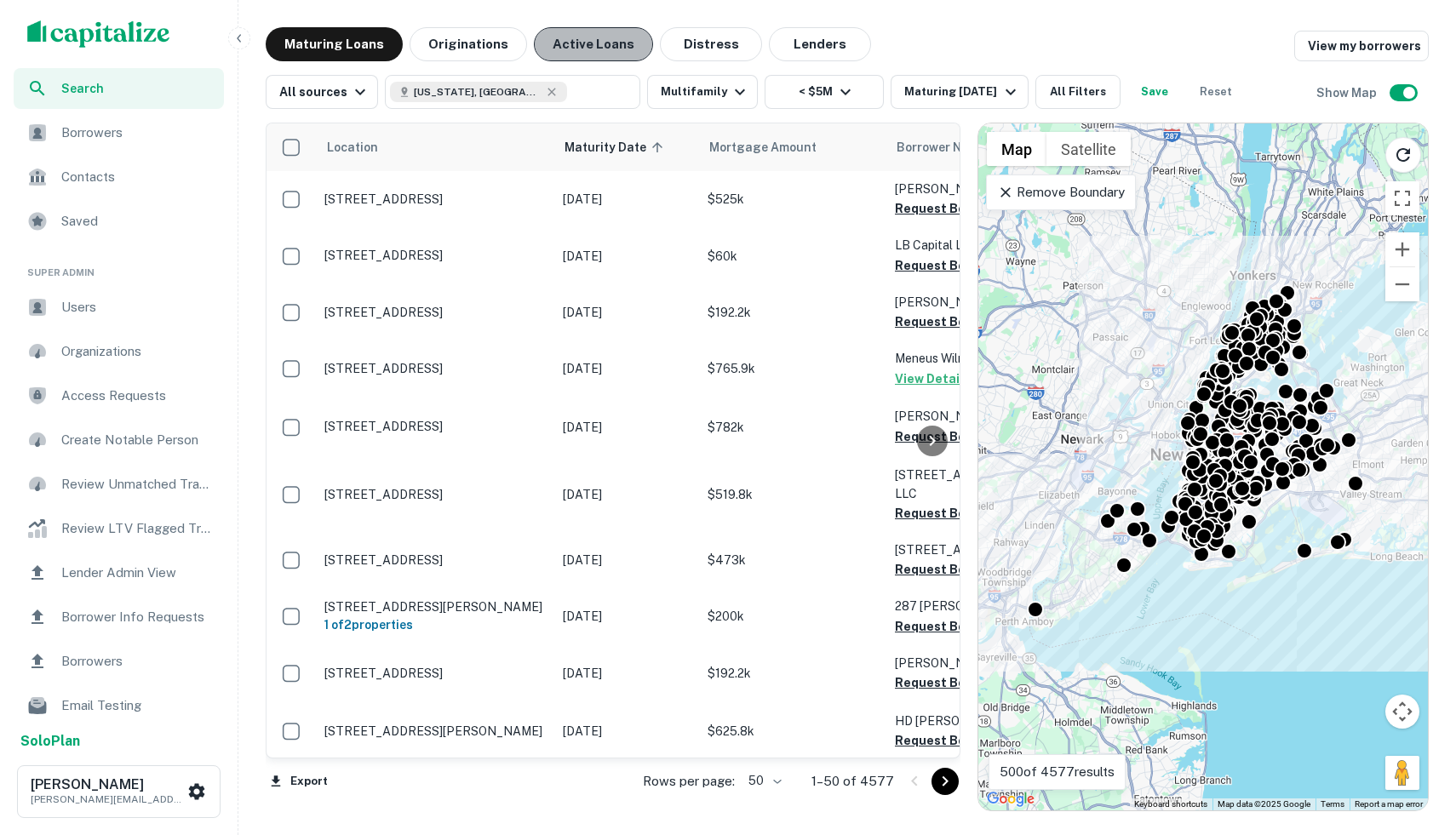
click at [598, 46] on button "Active Loans" at bounding box center [593, 43] width 119 height 34
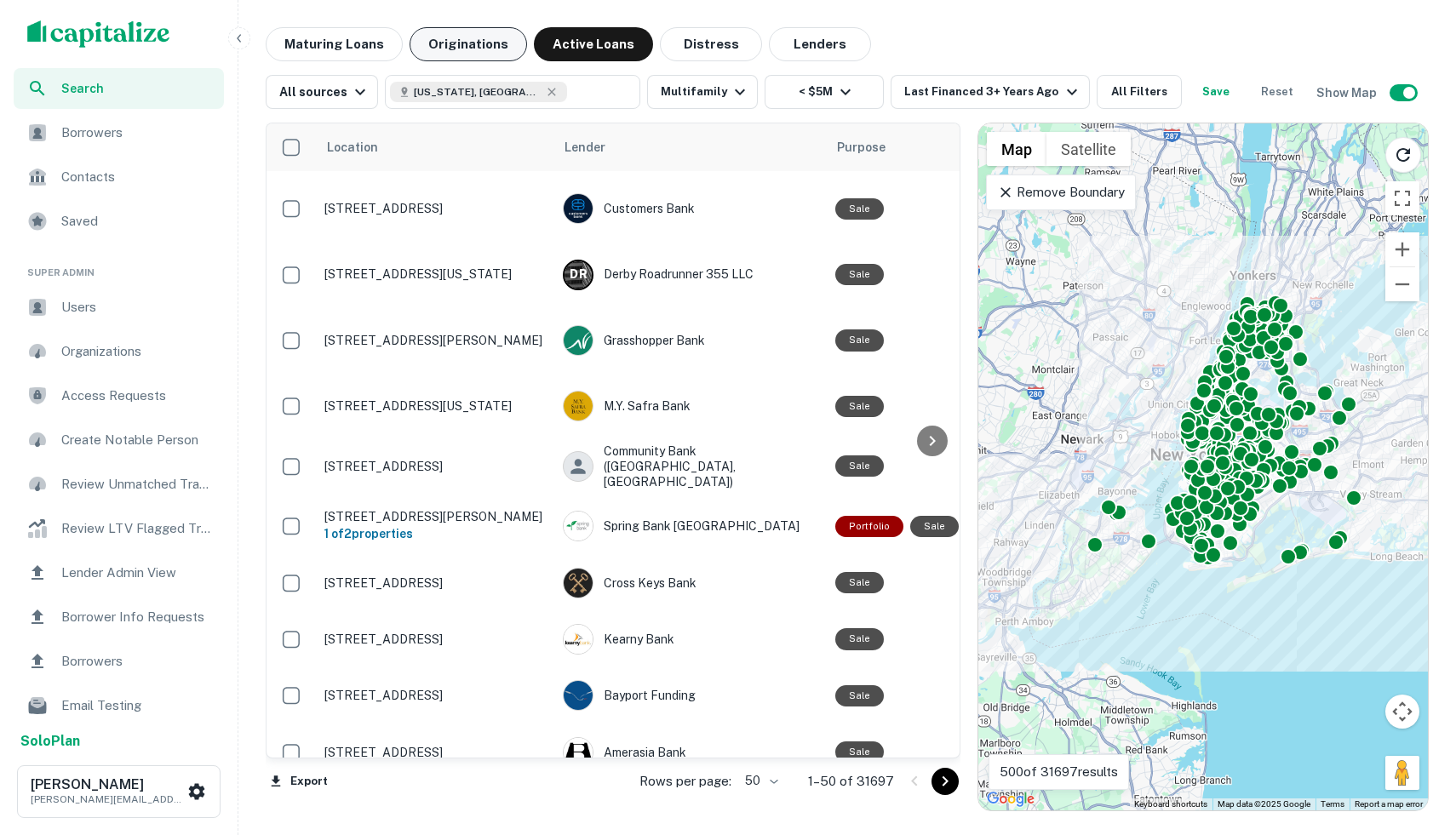
click at [464, 53] on button "Originations" at bounding box center [468, 43] width 117 height 34
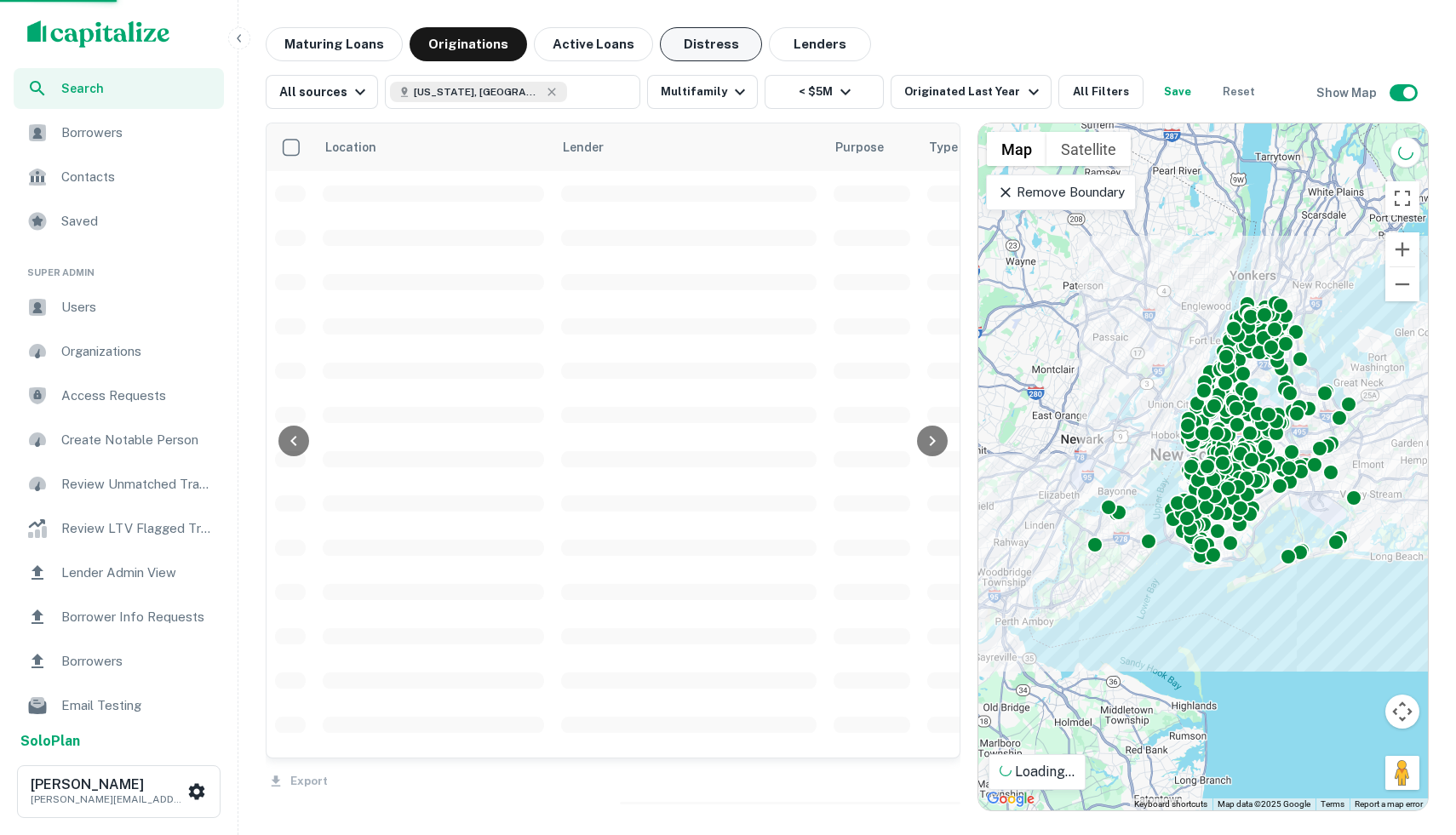
click at [712, 51] on button "Distress" at bounding box center [711, 43] width 102 height 34
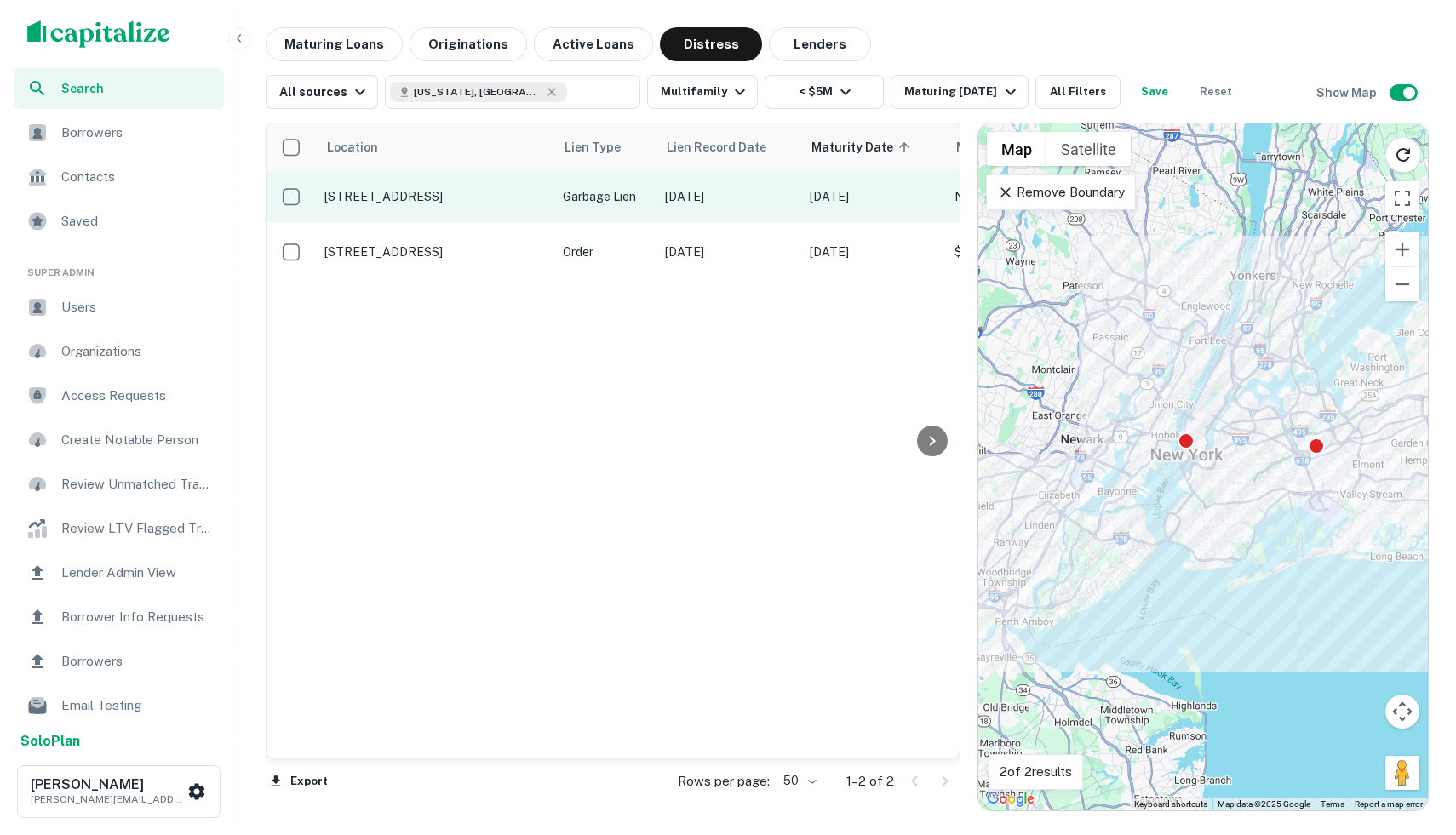
click at [533, 200] on p "2338 Franklin St 2338 franklin st" at bounding box center [435, 197] width 221 height 16
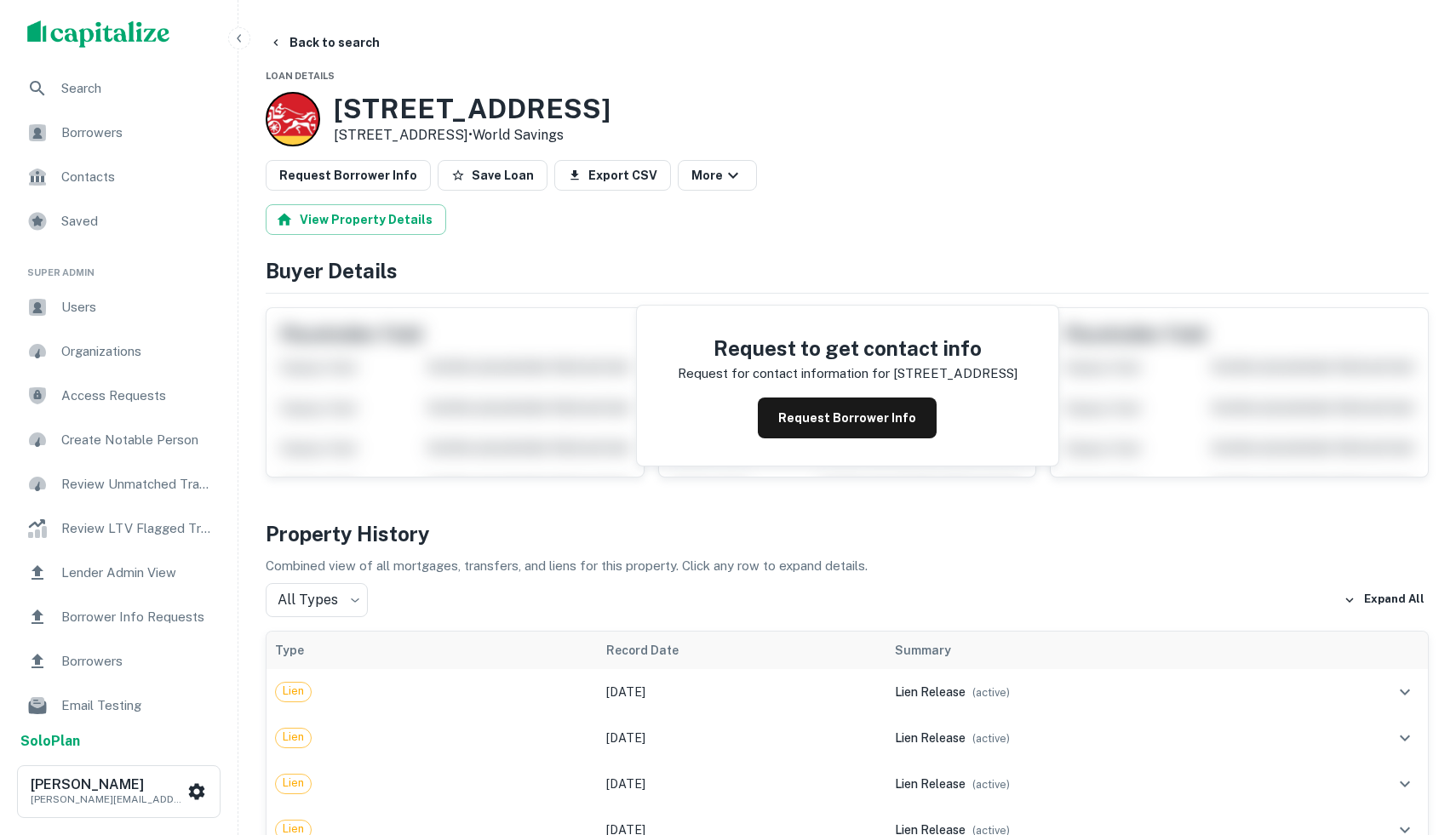
scroll to position [23, 0]
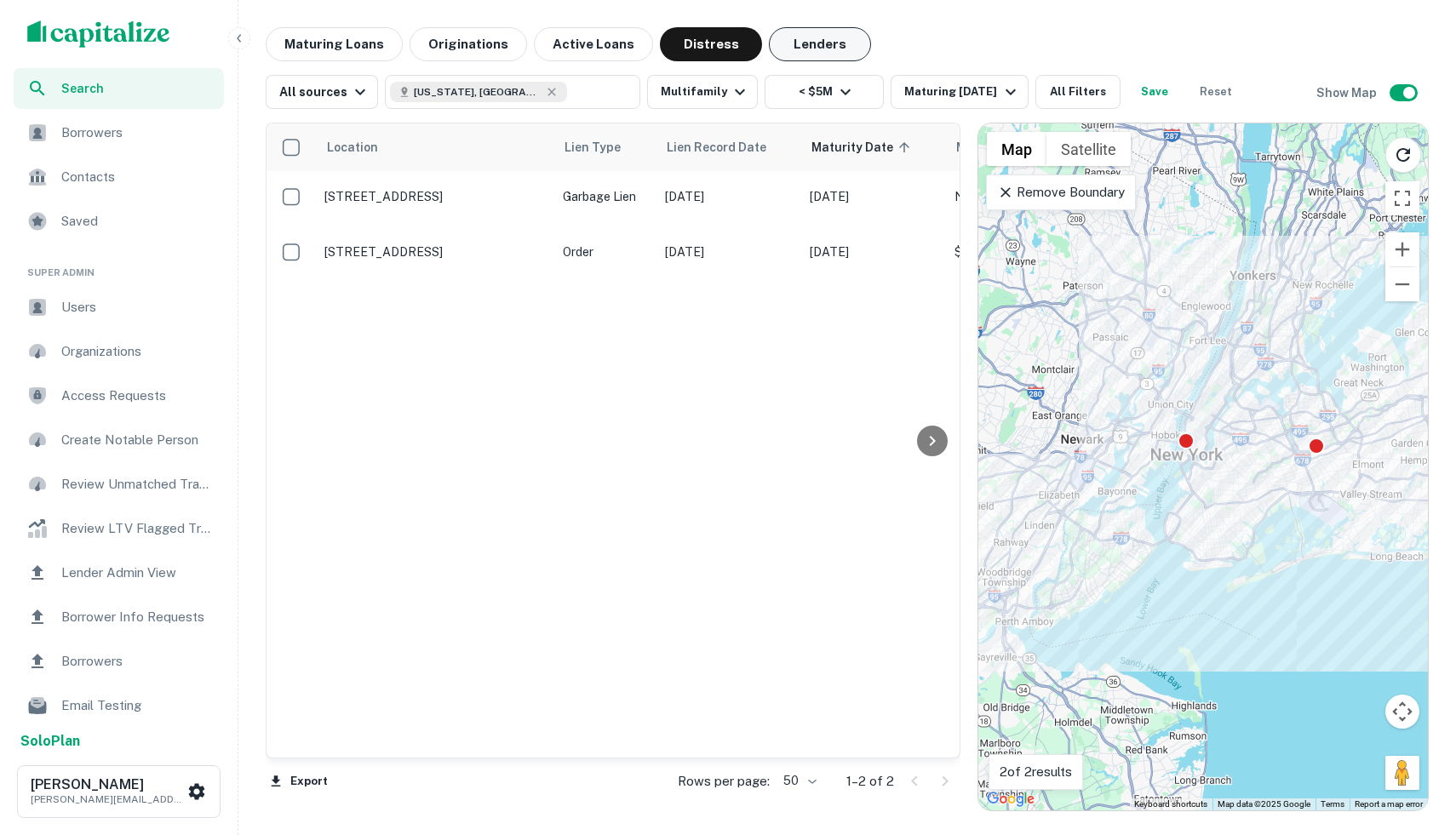
click at [826, 58] on button "Lenders" at bounding box center [820, 43] width 102 height 34
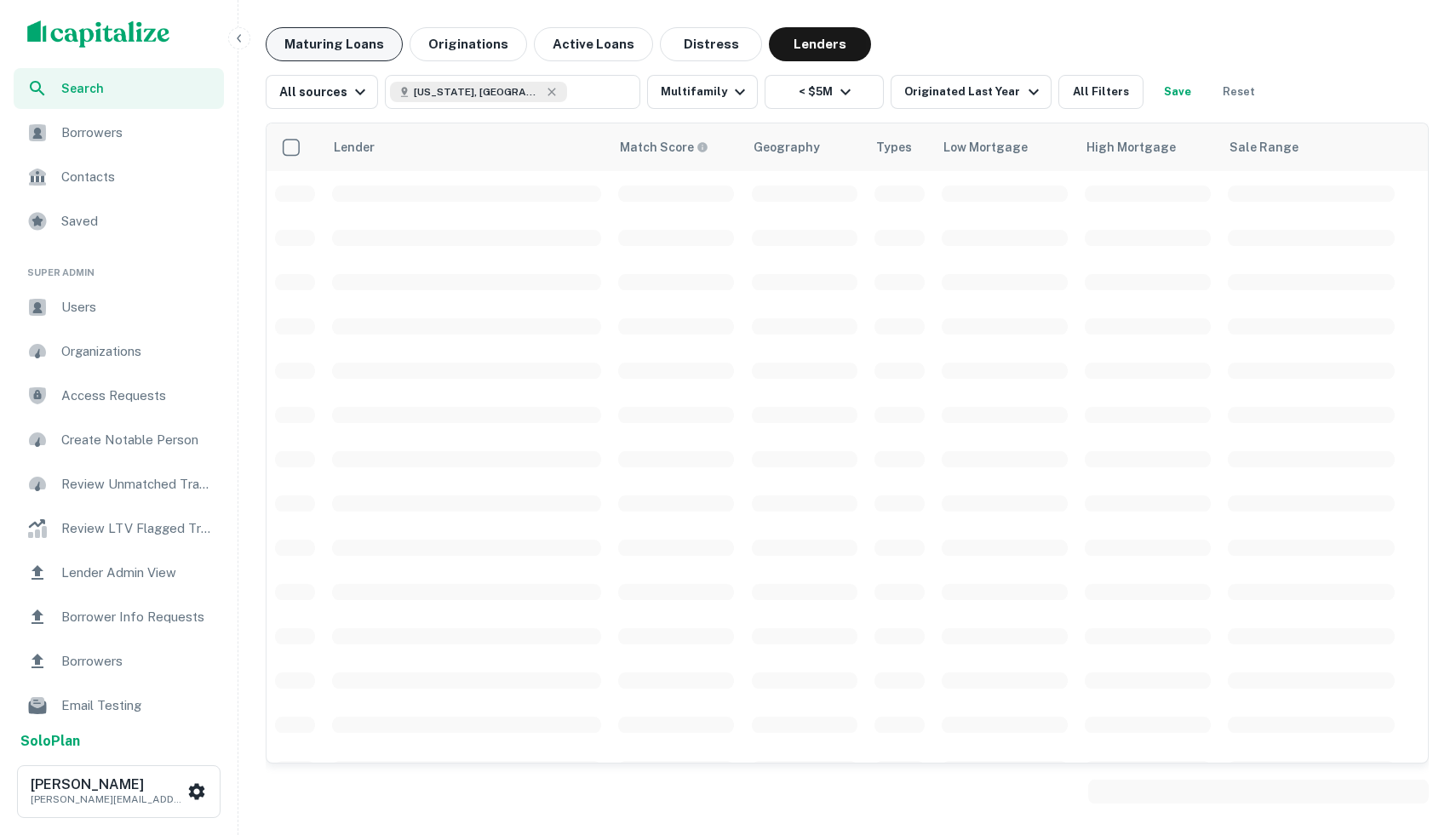
click at [334, 44] on button "Maturing Loans" at bounding box center [334, 43] width 137 height 34
